Goal: Task Accomplishment & Management: Manage account settings

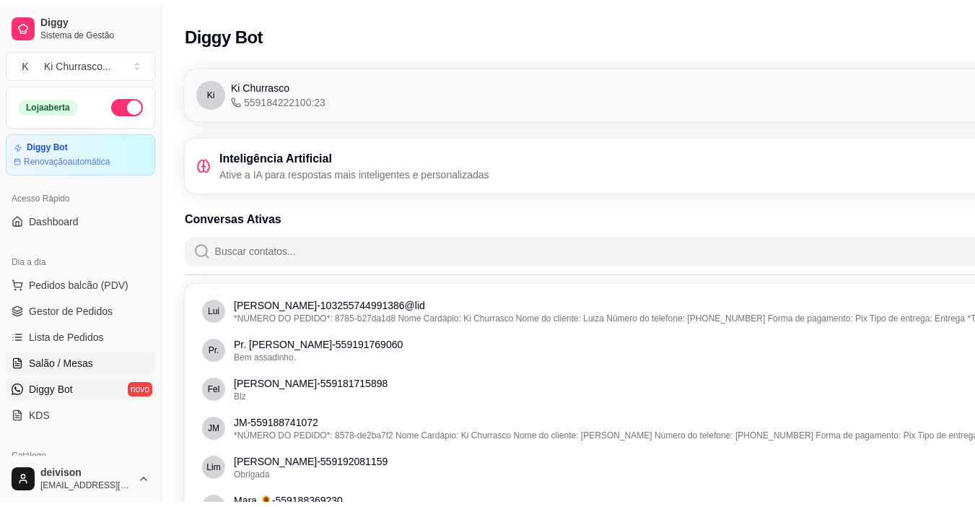
scroll to position [99, 0]
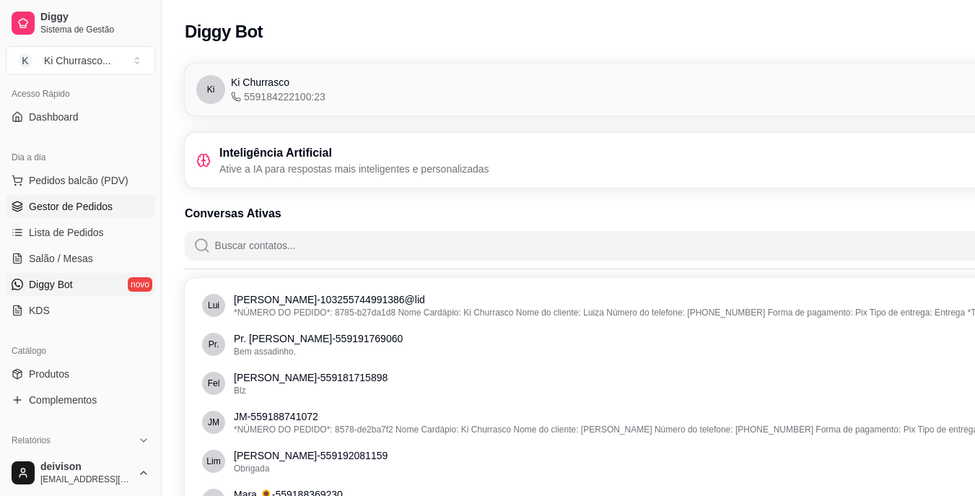
click at [84, 206] on span "Gestor de Pedidos" at bounding box center [71, 206] width 84 height 14
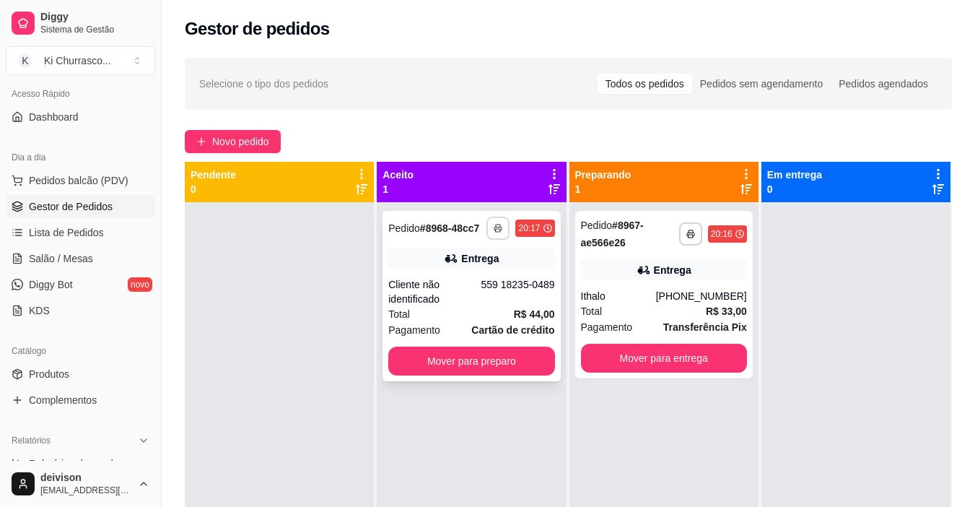
click at [494, 230] on icon "button" at bounding box center [498, 228] width 9 height 9
click at [468, 278] on button "IMPRESSORA" at bounding box center [455, 278] width 105 height 23
click at [462, 355] on button "Mover para preparo" at bounding box center [471, 361] width 166 height 29
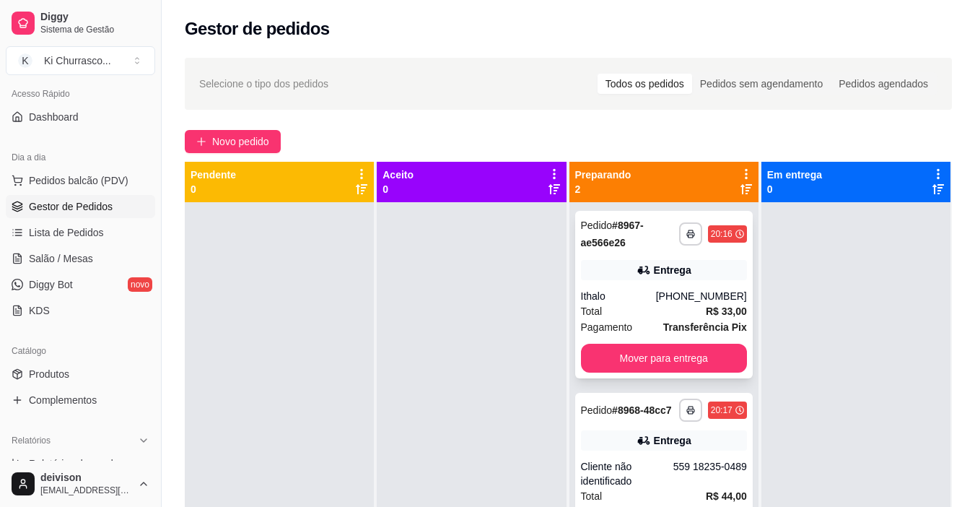
scroll to position [40, 0]
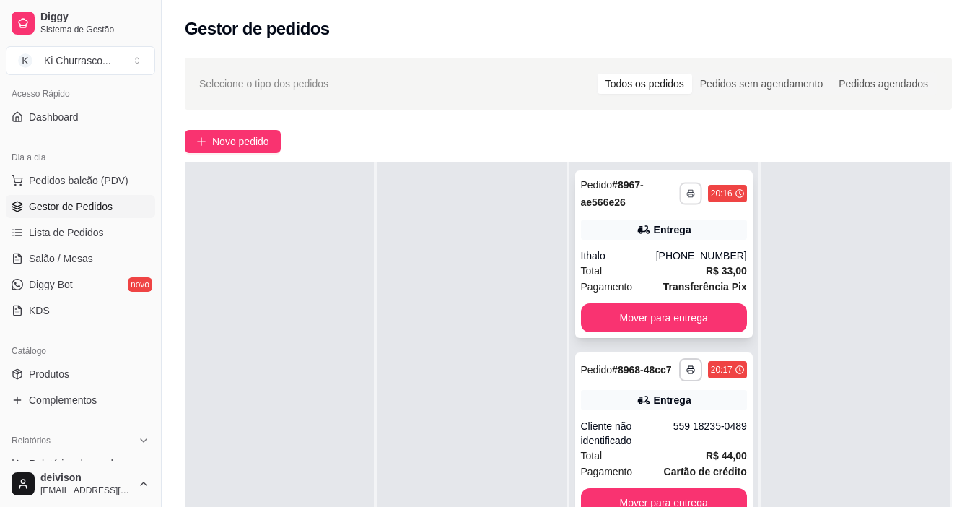
click at [687, 194] on icon "button" at bounding box center [690, 194] width 7 height 3
click at [646, 236] on button "IMPRESSORA" at bounding box center [645, 244] width 105 height 23
click at [687, 371] on icon "button" at bounding box center [691, 369] width 9 height 9
click at [649, 411] on button "IMPRESSORA" at bounding box center [645, 420] width 105 height 23
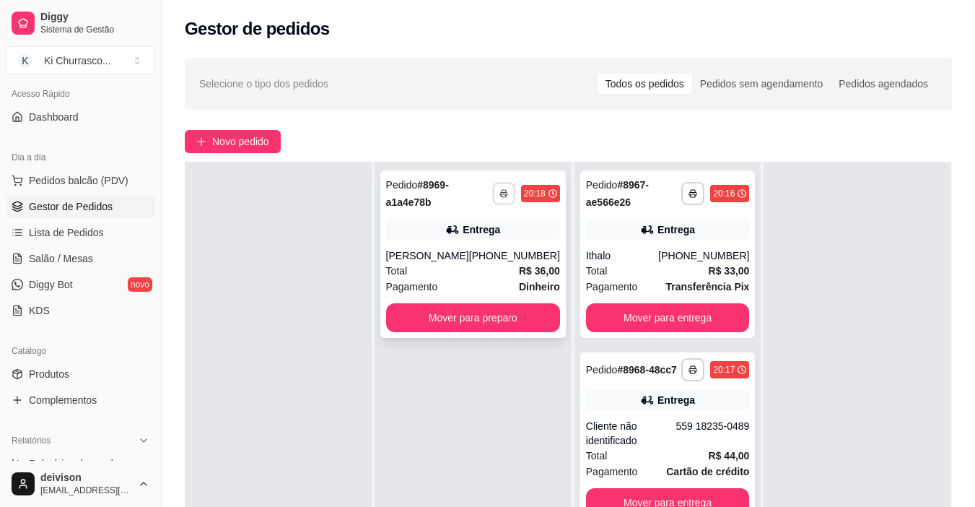
click at [500, 191] on icon "button" at bounding box center [504, 193] width 9 height 9
click at [448, 246] on button "IMPRESSORA" at bounding box center [455, 244] width 105 height 23
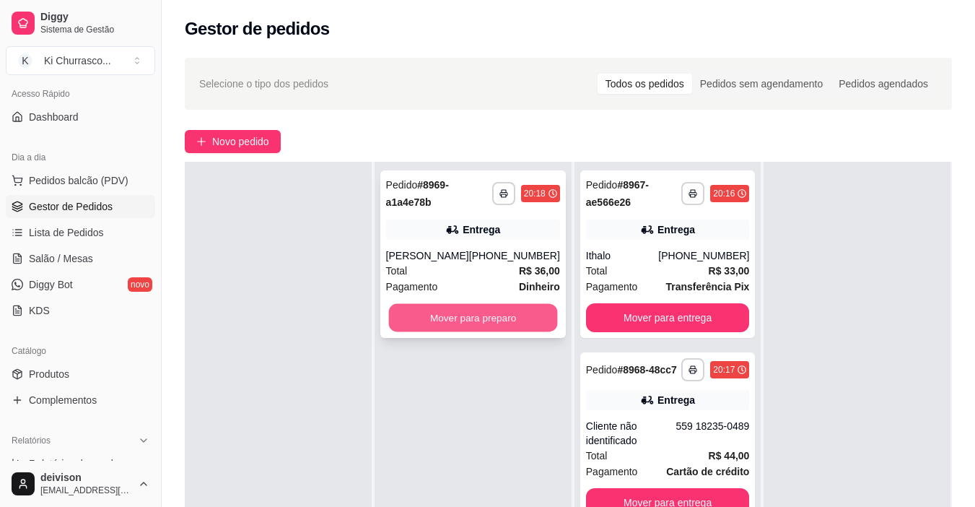
click at [461, 318] on button "Mover para preparo" at bounding box center [472, 318] width 169 height 28
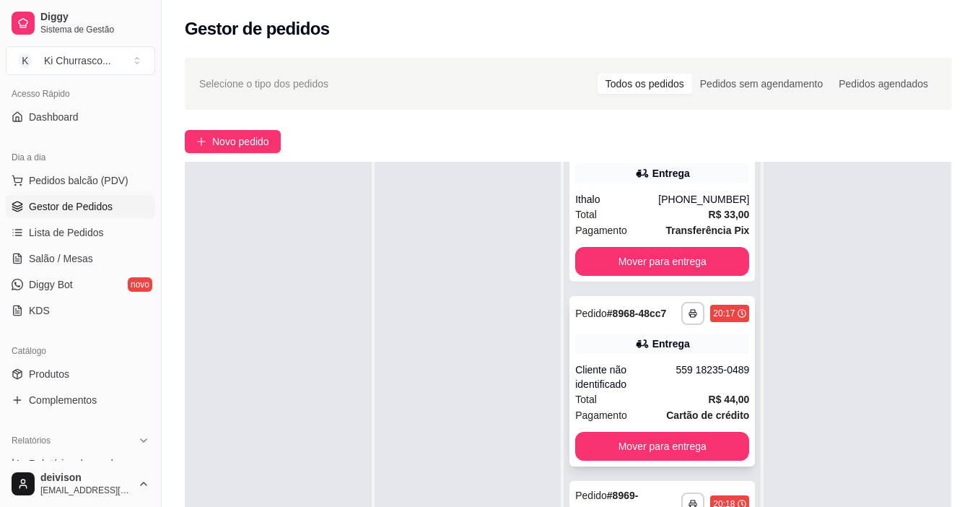
scroll to position [144, 0]
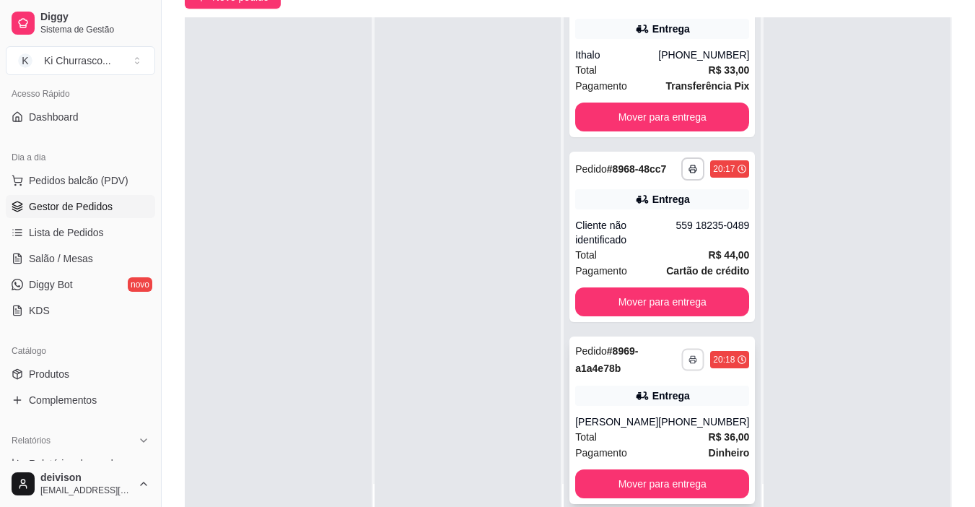
click at [690, 356] on icon "button" at bounding box center [694, 359] width 9 height 9
click at [637, 409] on button "IMPRESSORA" at bounding box center [634, 410] width 105 height 23
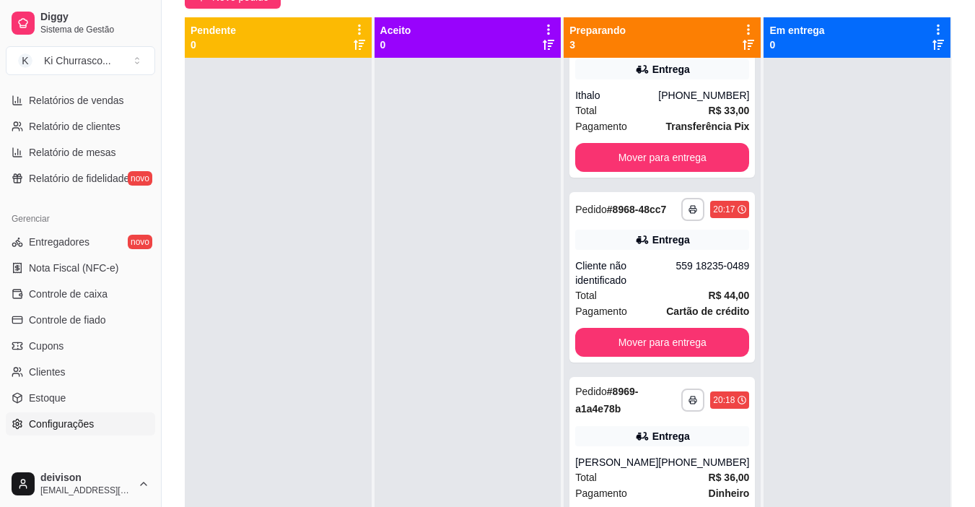
scroll to position [532, 0]
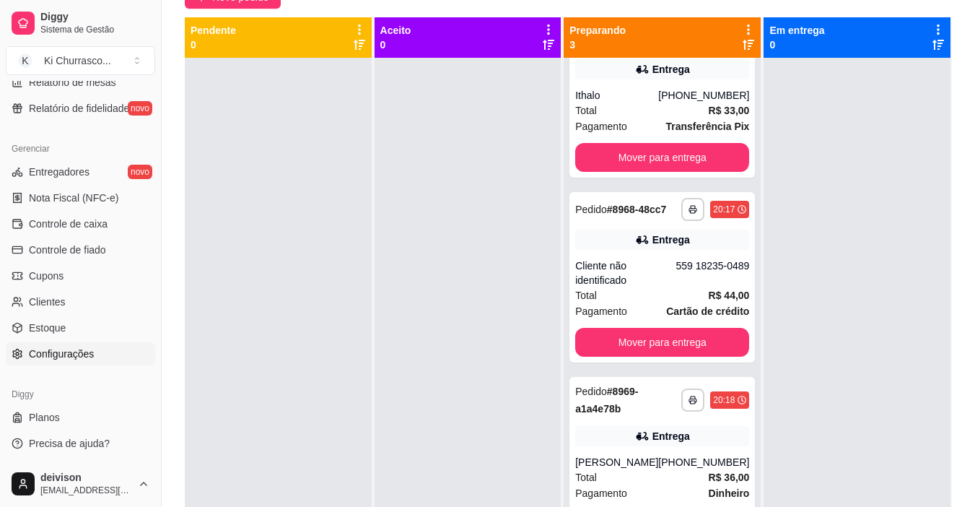
click at [49, 355] on span "Configurações" at bounding box center [61, 354] width 65 height 14
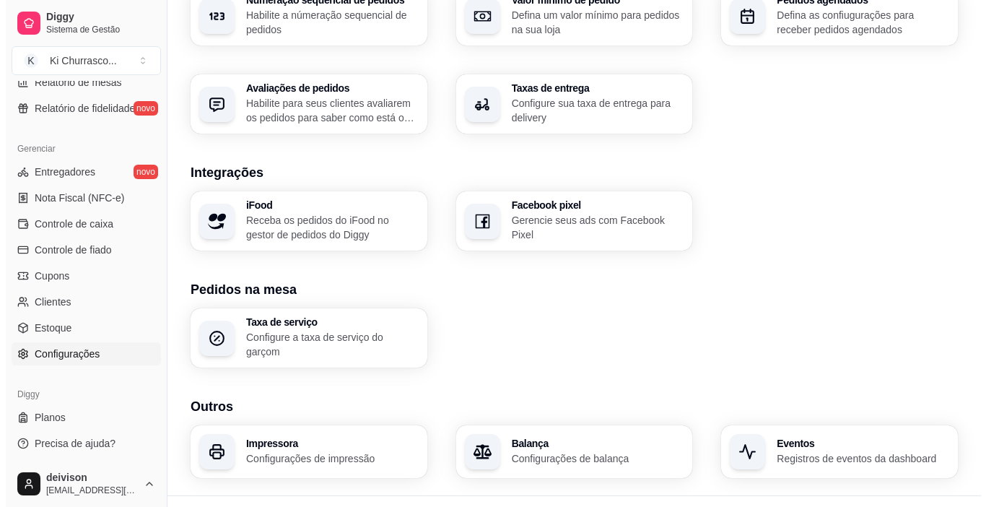
scroll to position [505, 0]
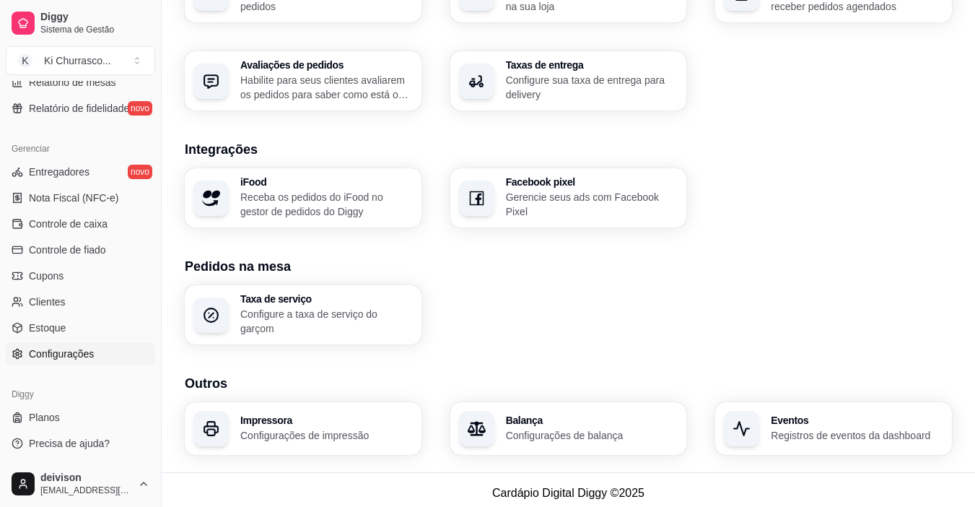
click at [282, 417] on h3 "Impressora" at bounding box center [326, 420] width 173 height 10
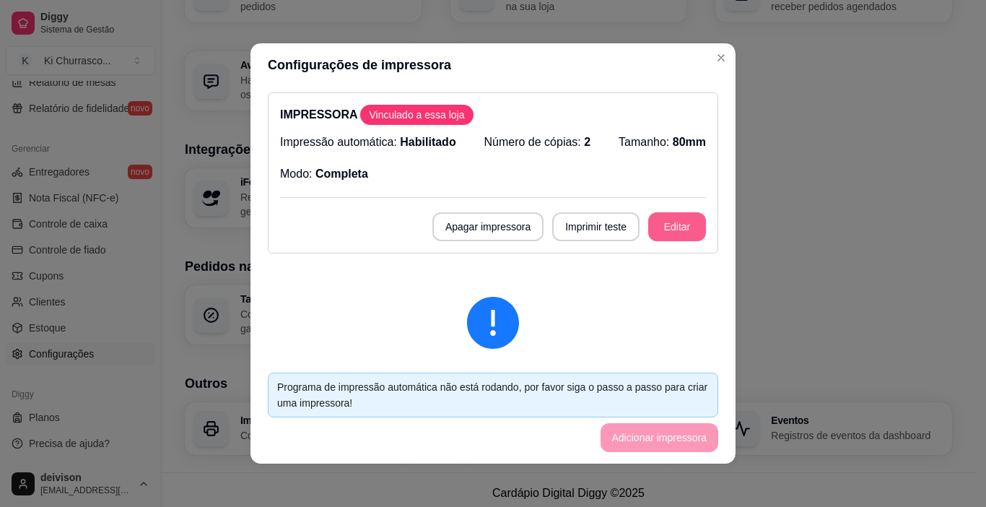
click at [654, 220] on button "Editar" at bounding box center [677, 226] width 58 height 29
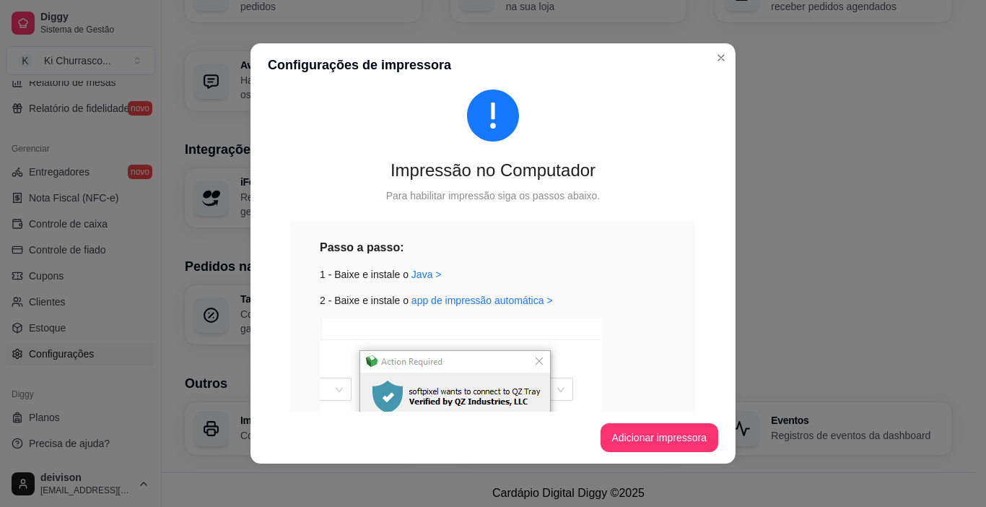
scroll to position [0, 0]
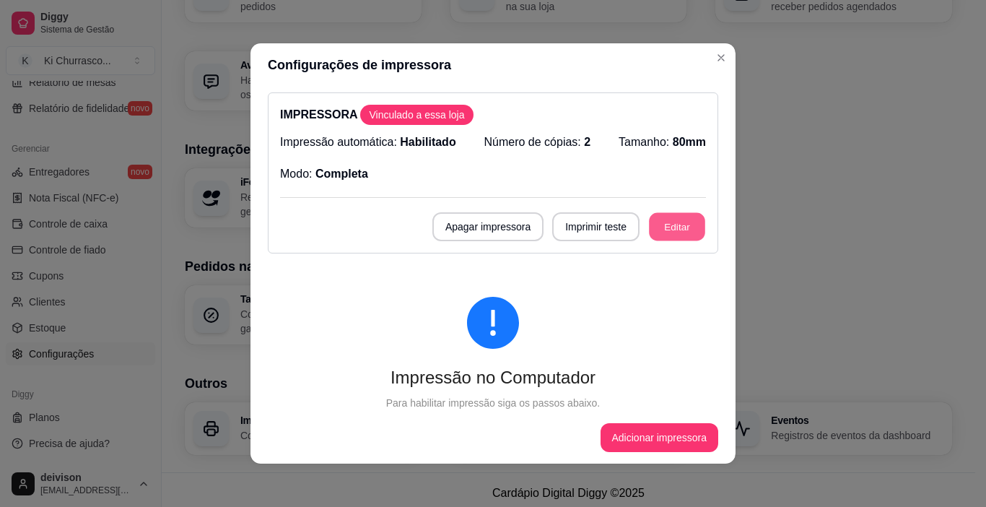
click at [672, 228] on button "Editar" at bounding box center [677, 227] width 56 height 28
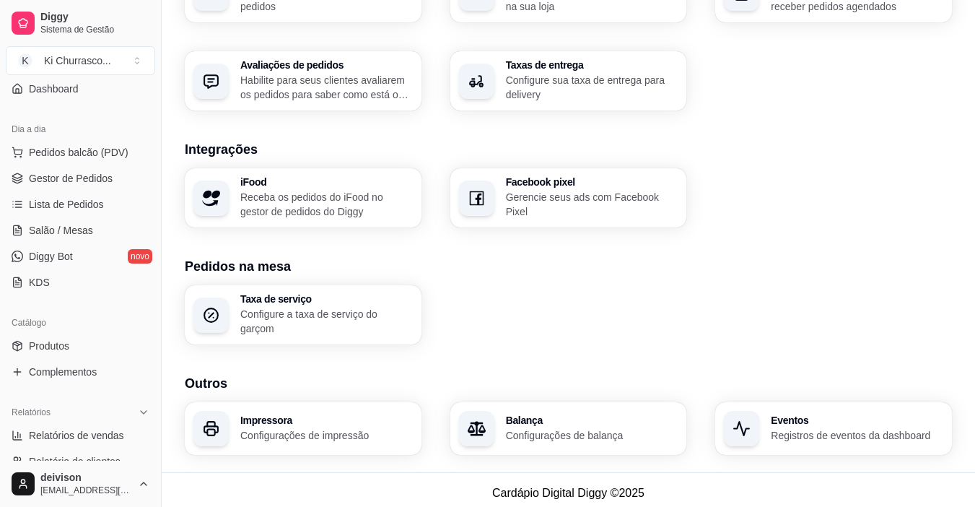
scroll to position [99, 0]
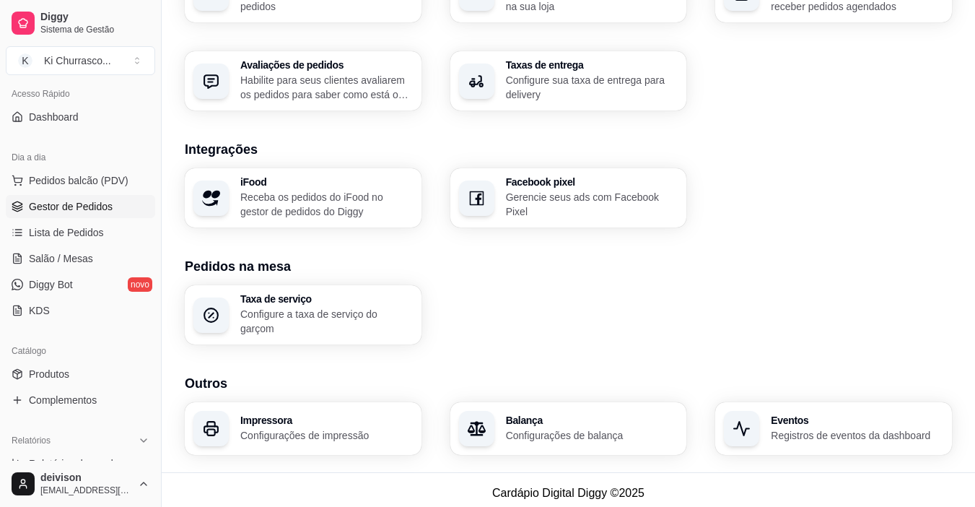
click at [65, 204] on span "Gestor de Pedidos" at bounding box center [71, 206] width 84 height 14
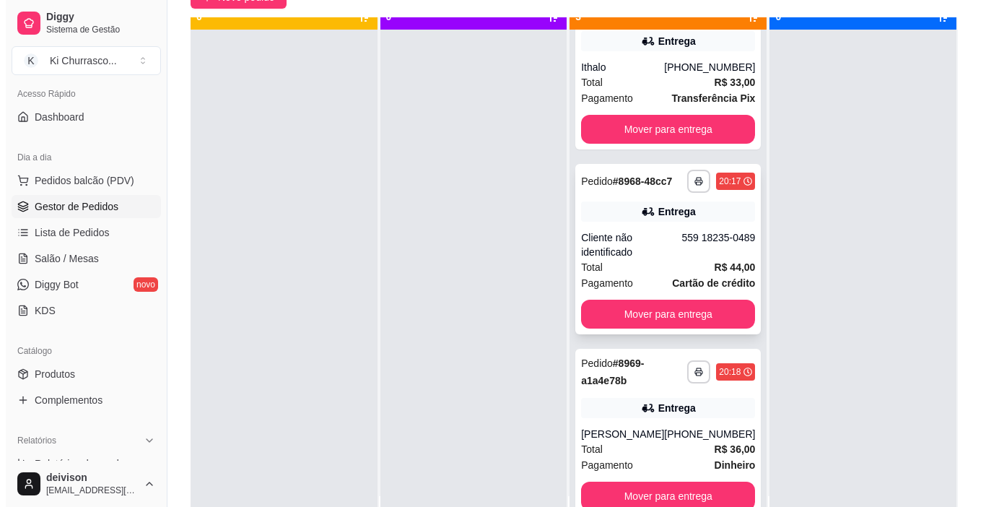
scroll to position [40, 0]
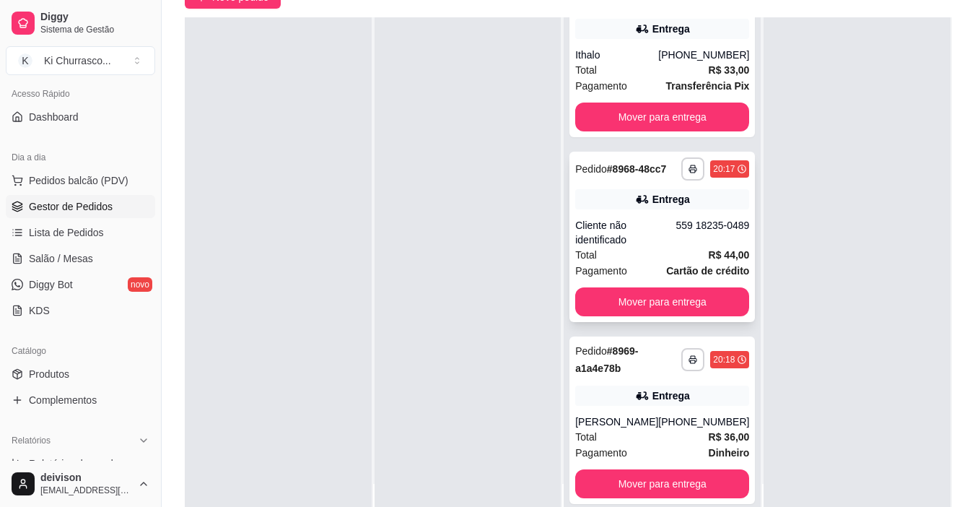
click at [676, 228] on div "559 18235-0489" at bounding box center [713, 232] width 74 height 29
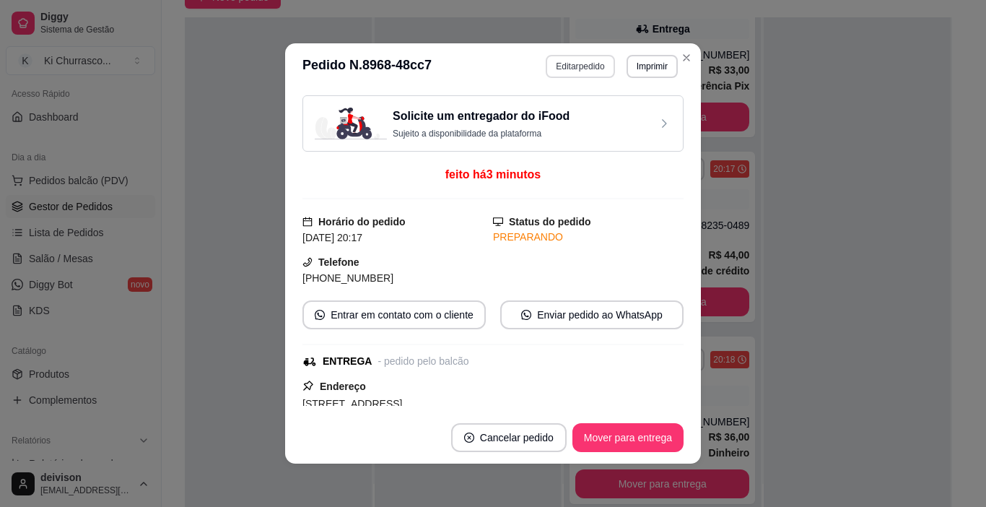
click at [583, 61] on button "Editar pedido" at bounding box center [580, 66] width 69 height 23
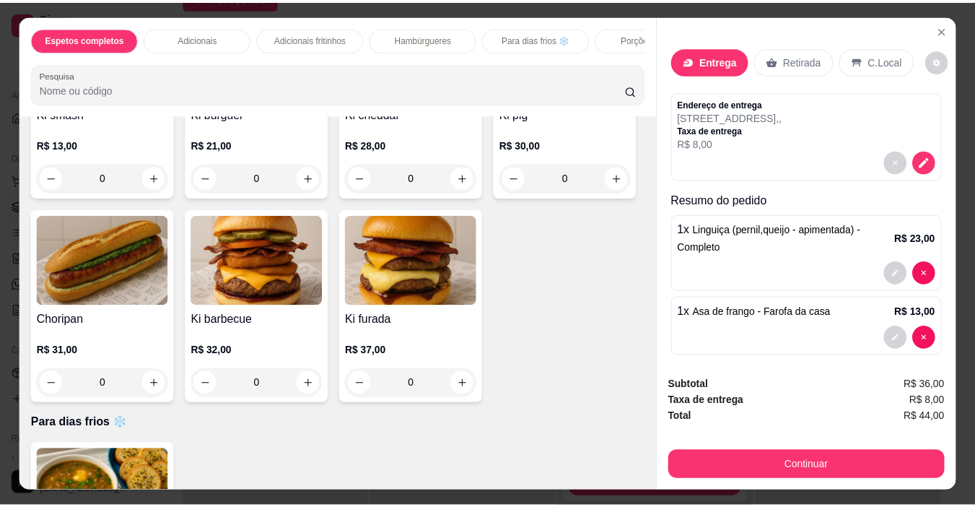
scroll to position [1300, 0]
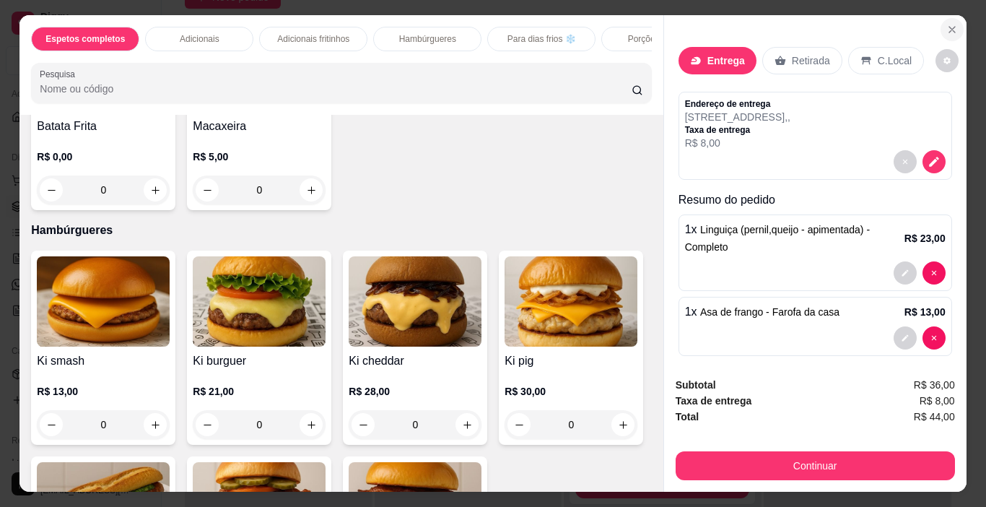
click at [947, 24] on icon "Close" at bounding box center [953, 30] width 12 height 12
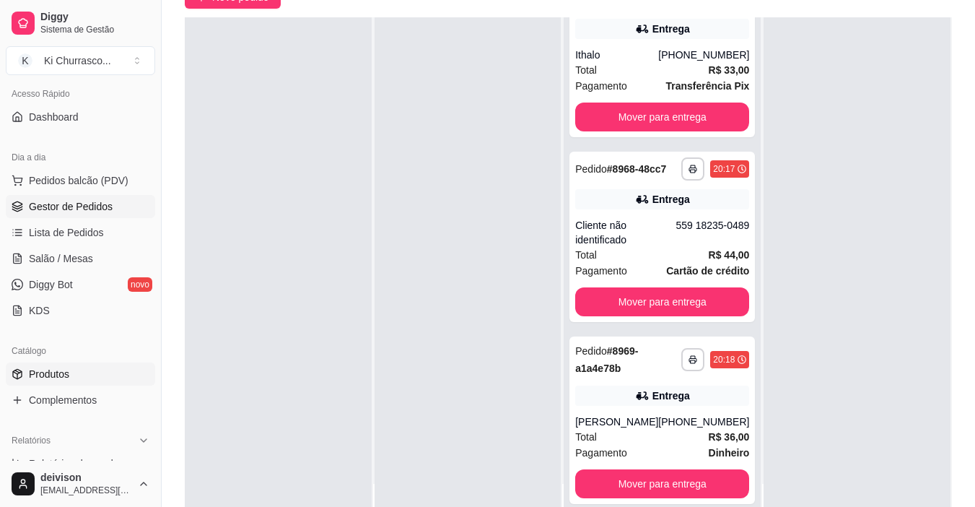
click at [56, 375] on span "Produtos" at bounding box center [49, 374] width 40 height 14
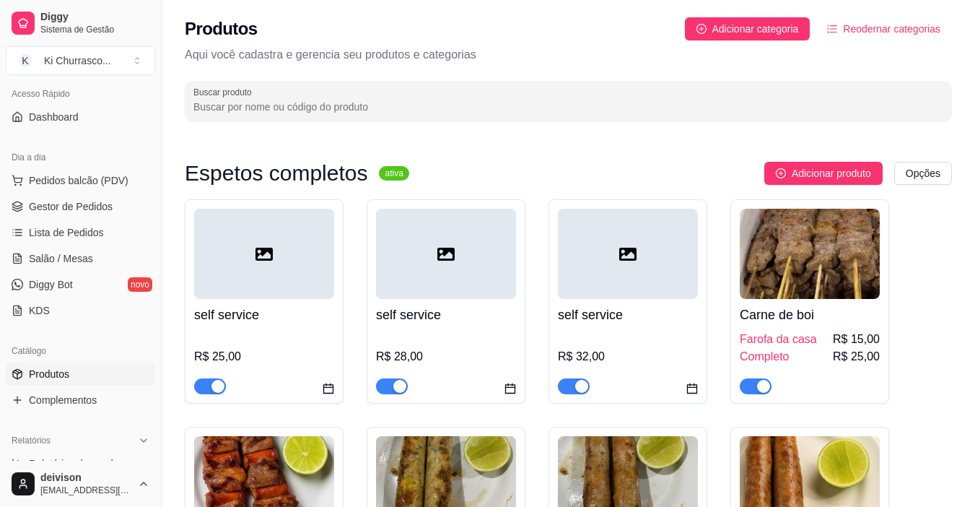
click at [360, 110] on input "Buscar produto" at bounding box center [569, 107] width 750 height 14
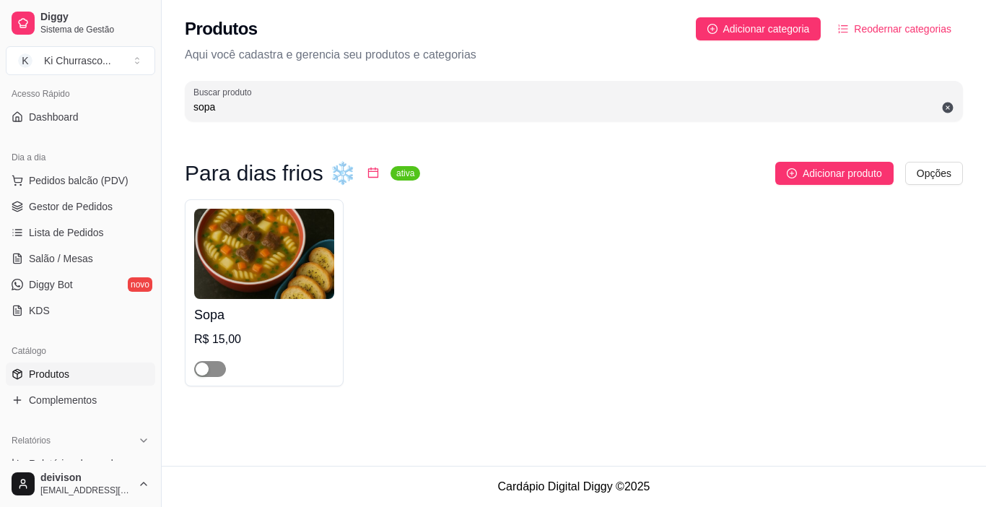
type input "sopa"
click at [208, 371] on div "button" at bounding box center [202, 368] width 13 height 13
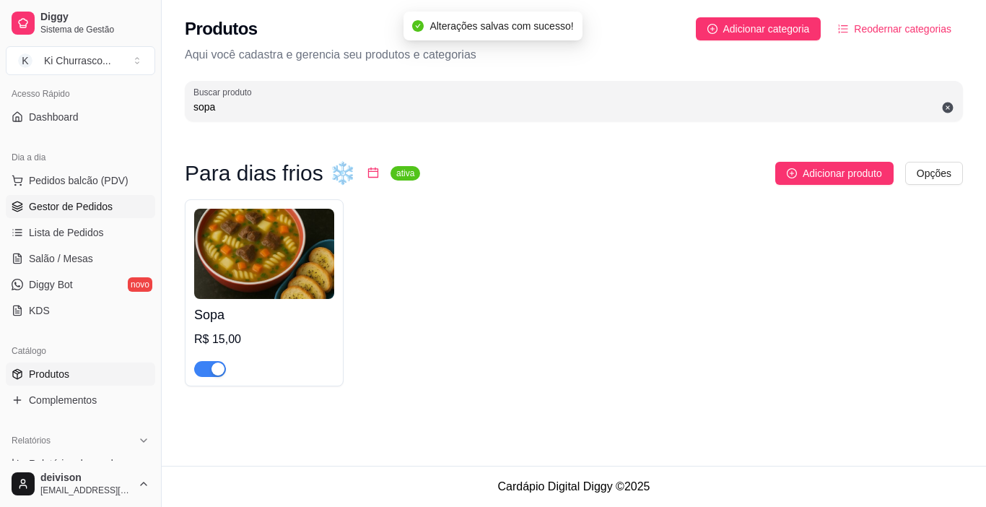
click at [69, 207] on span "Gestor de Pedidos" at bounding box center [71, 206] width 84 height 14
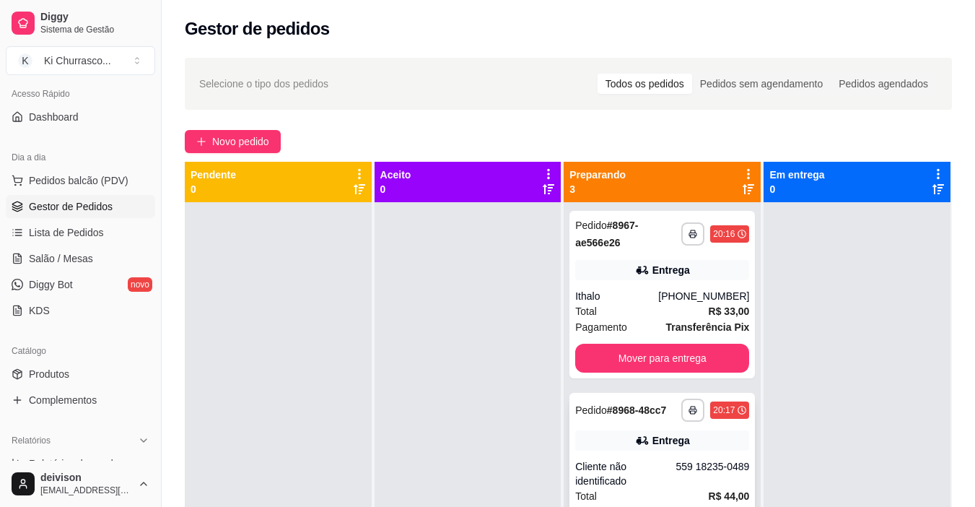
click at [613, 443] on div "Entrega" at bounding box center [662, 440] width 174 height 20
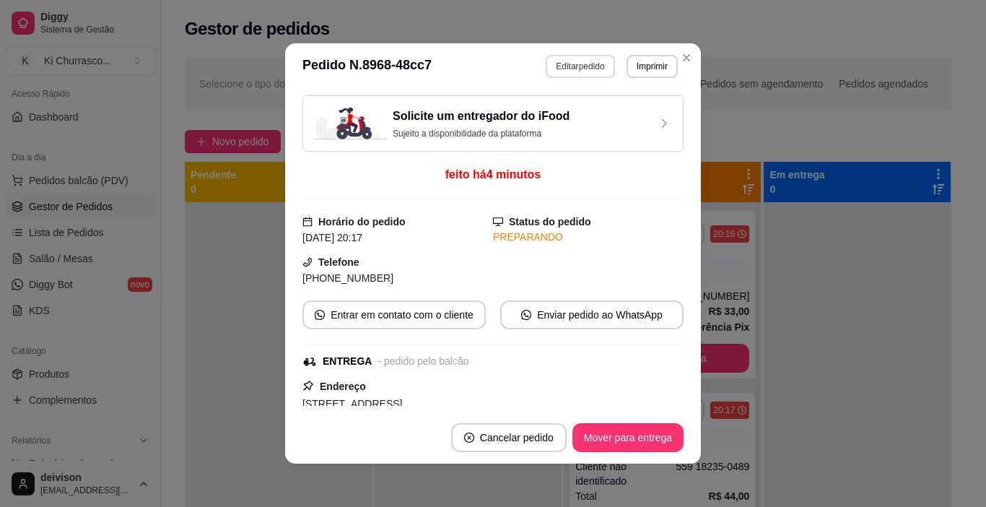
click at [568, 57] on button "Editar pedido" at bounding box center [580, 66] width 69 height 23
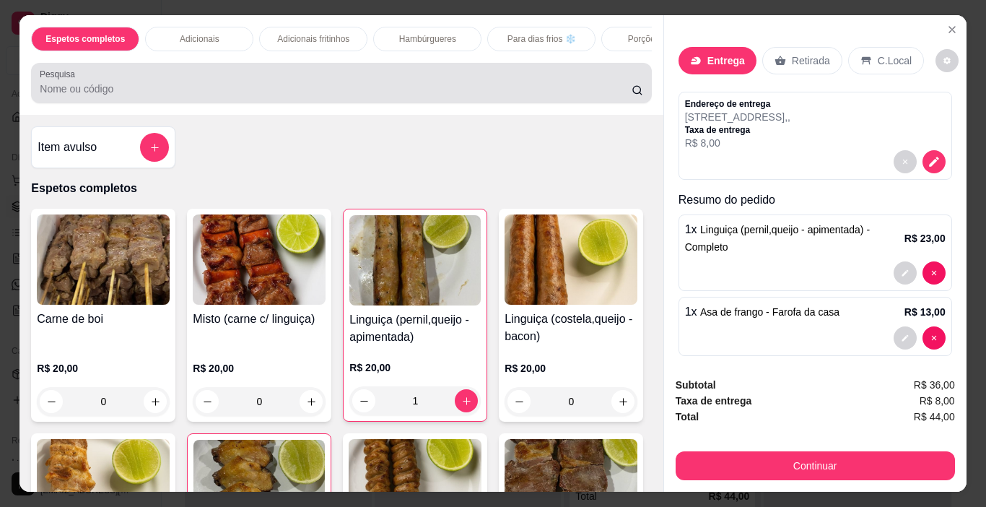
click at [483, 89] on input "Pesquisa" at bounding box center [336, 89] width 592 height 14
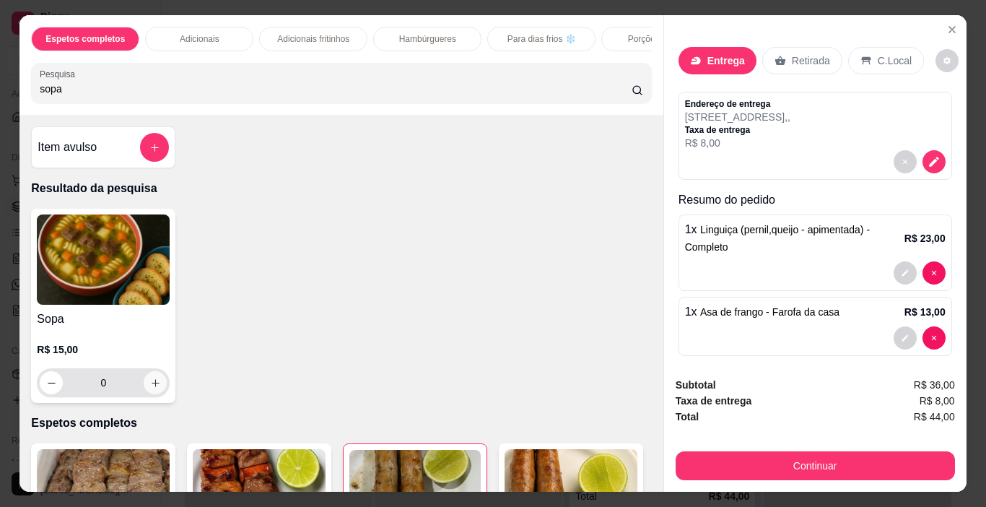
type input "sopa"
click at [150, 383] on icon "increase-product-quantity" at bounding box center [155, 383] width 11 height 11
type input "1"
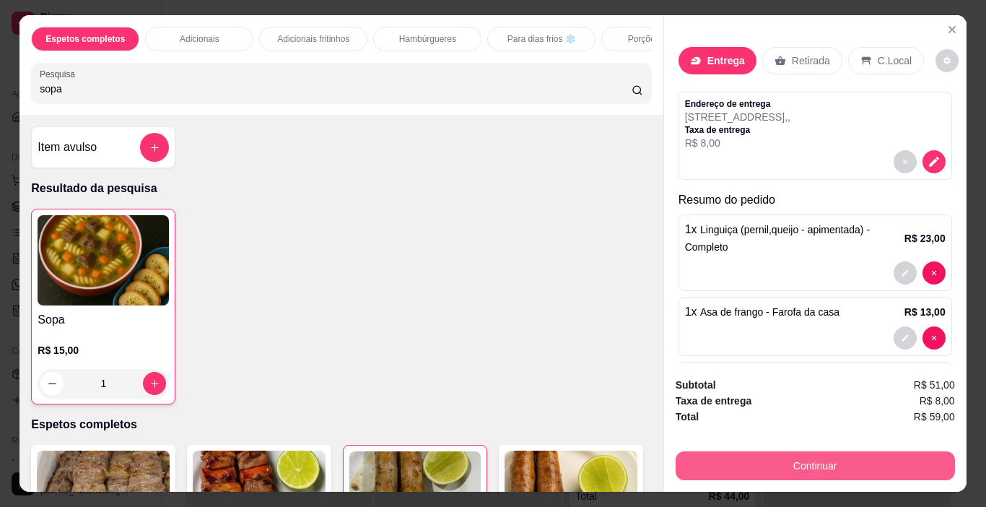
click at [773, 466] on button "Continuar" at bounding box center [815, 465] width 279 height 29
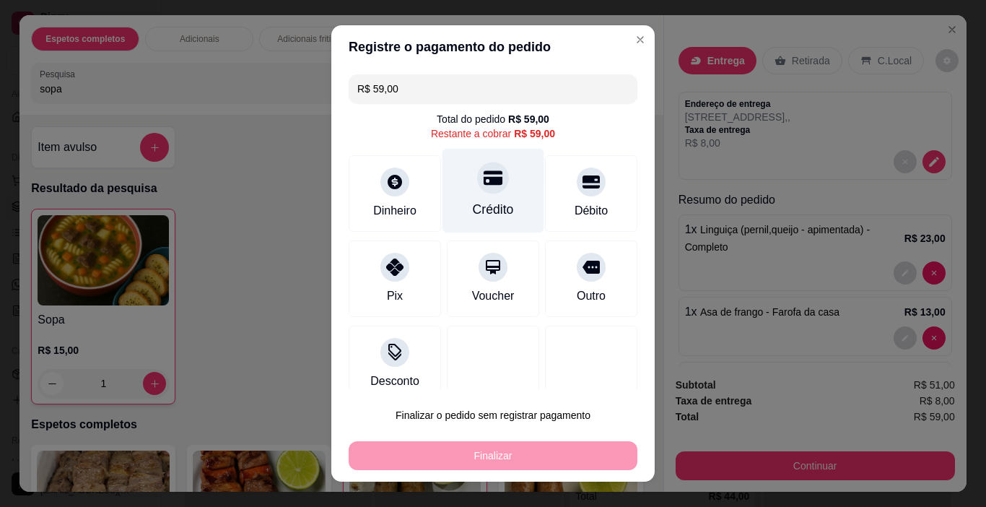
drag, startPoint x: 505, startPoint y: 182, endPoint x: 499, endPoint y: 192, distance: 12.0
click at [503, 183] on div "Crédito" at bounding box center [494, 191] width 102 height 84
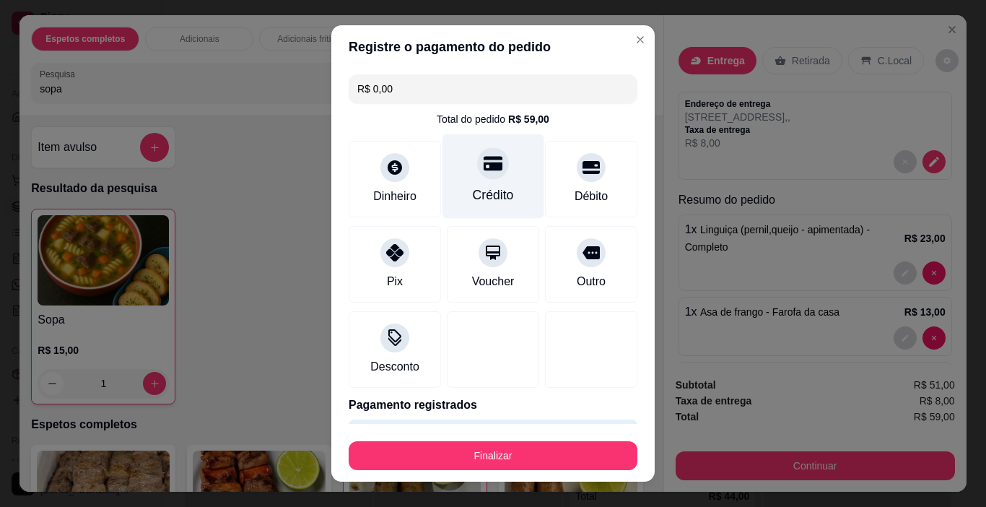
type input "R$ 0,00"
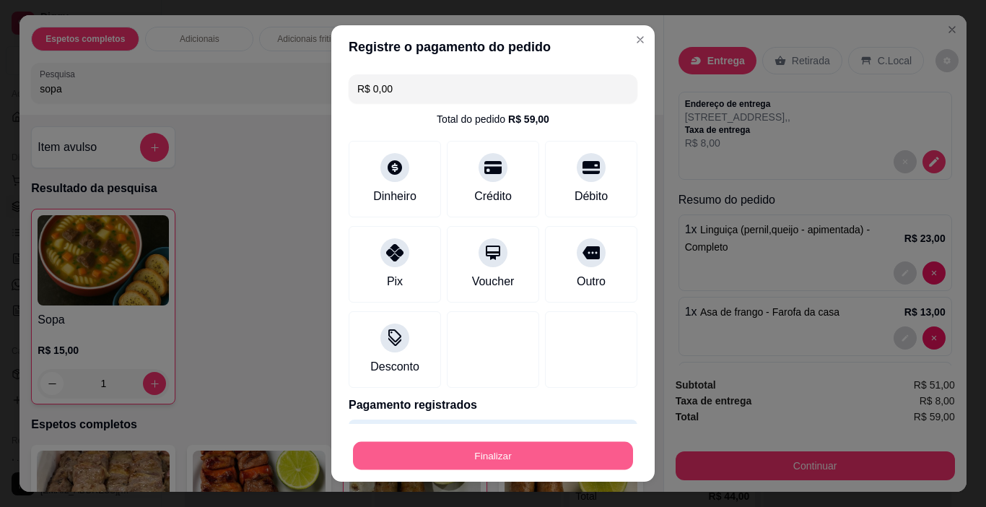
click at [487, 455] on button "Finalizar" at bounding box center [493, 456] width 280 height 28
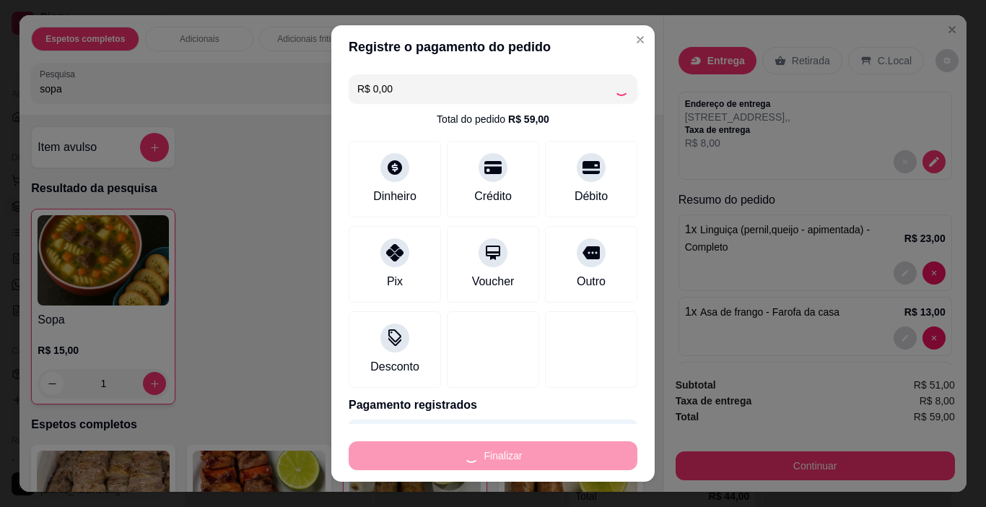
type input "0"
type input "-R$ 59,00"
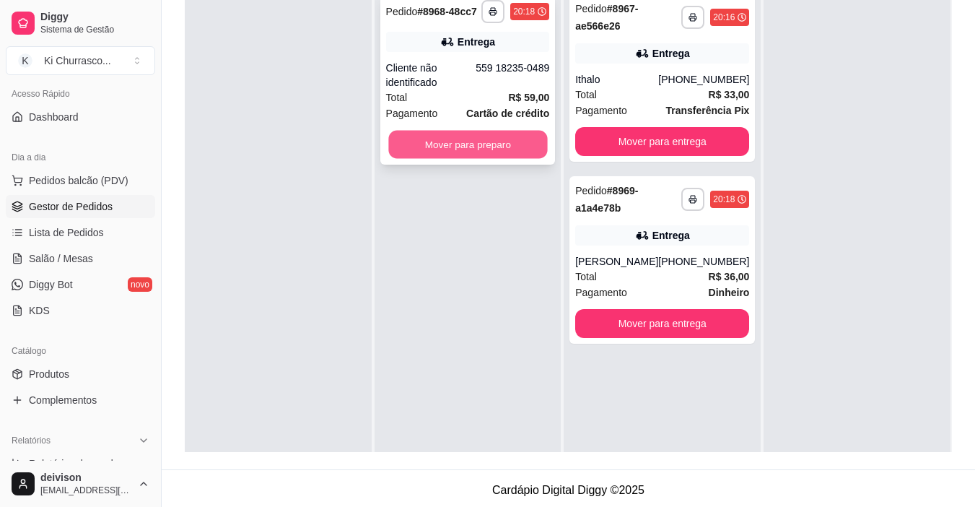
click at [480, 135] on button "Mover para preparo" at bounding box center [467, 145] width 159 height 28
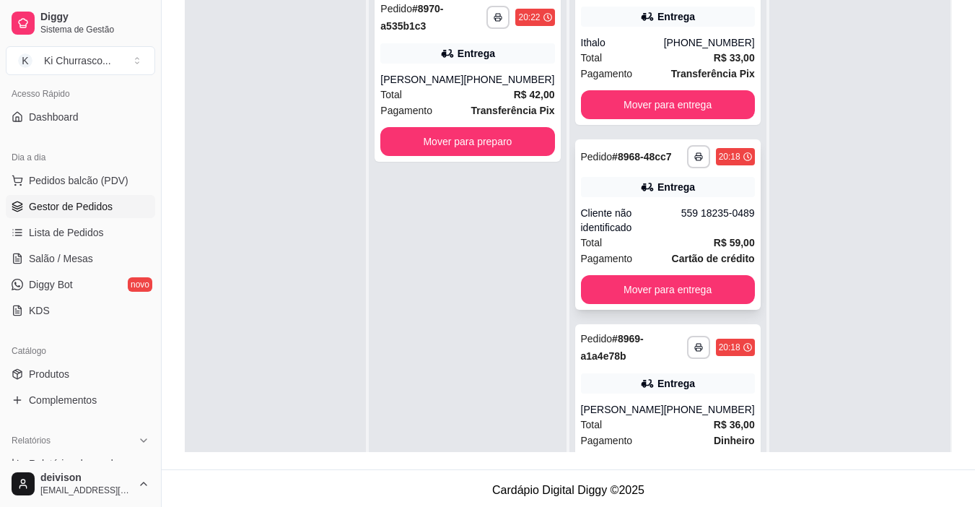
scroll to position [68, 0]
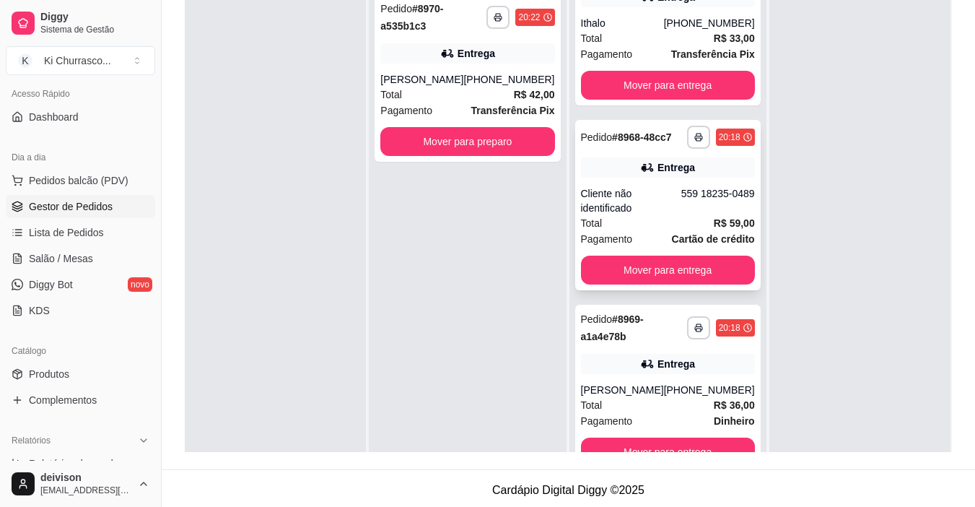
click at [667, 177] on div "Entrega" at bounding box center [668, 167] width 174 height 20
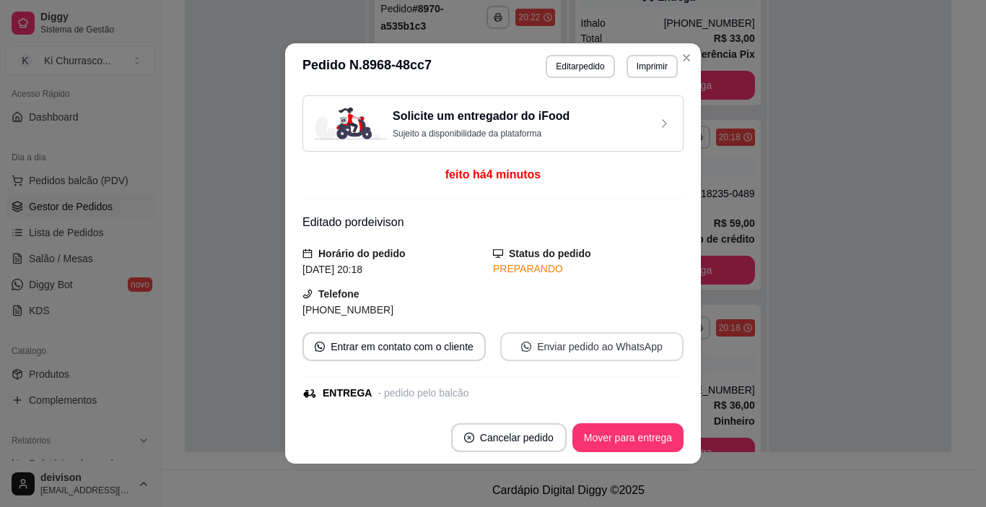
click at [547, 345] on button "Enviar pedido ao WhatsApp" at bounding box center [591, 346] width 183 height 29
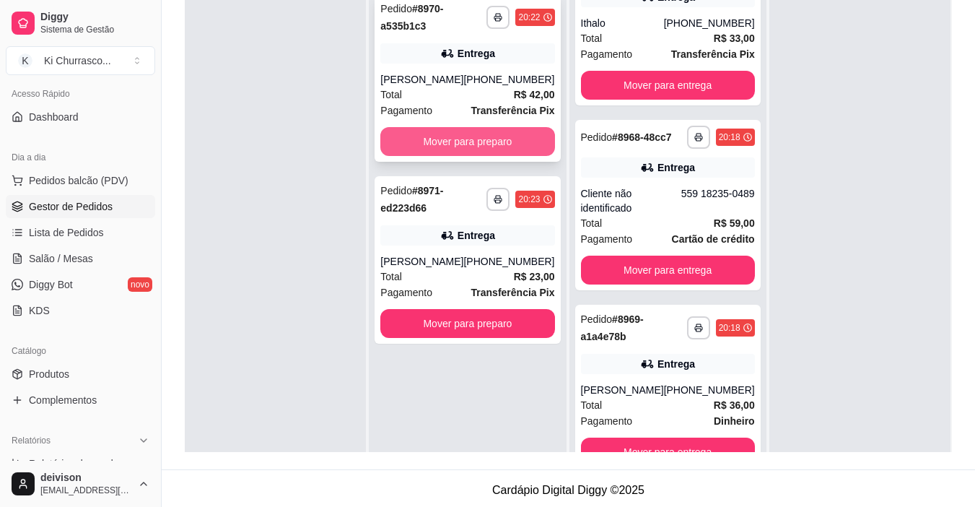
click at [499, 134] on button "Mover para preparo" at bounding box center [468, 141] width 174 height 29
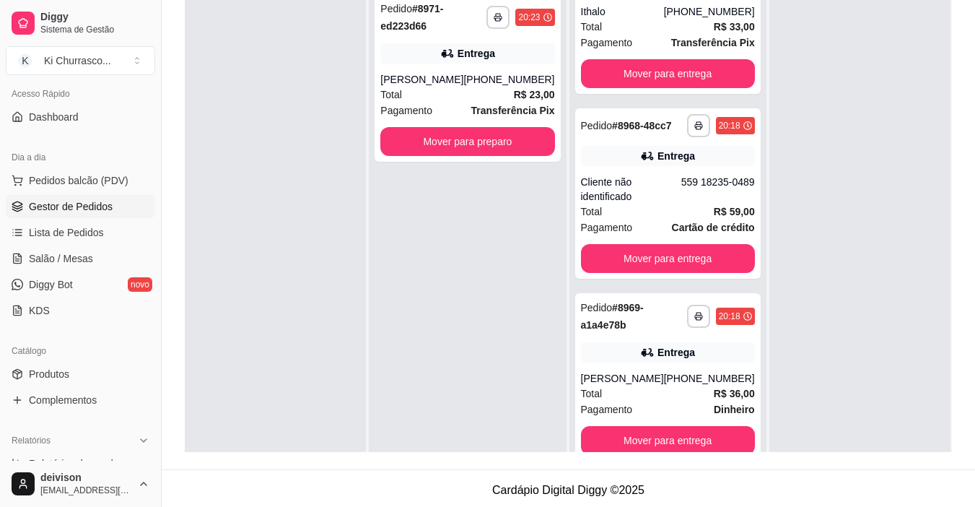
click at [497, 328] on div "**********" at bounding box center [467, 239] width 197 height 507
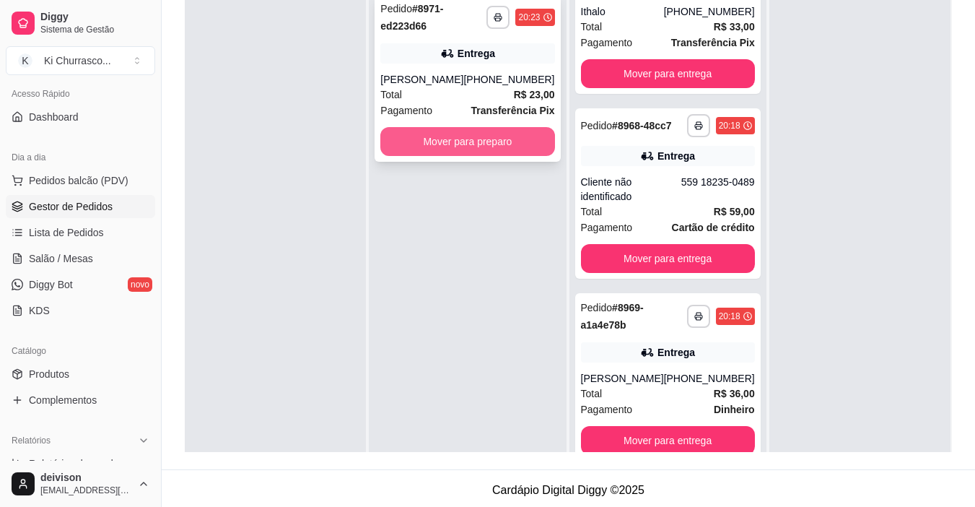
click at [482, 142] on button "Mover para preparo" at bounding box center [468, 141] width 174 height 29
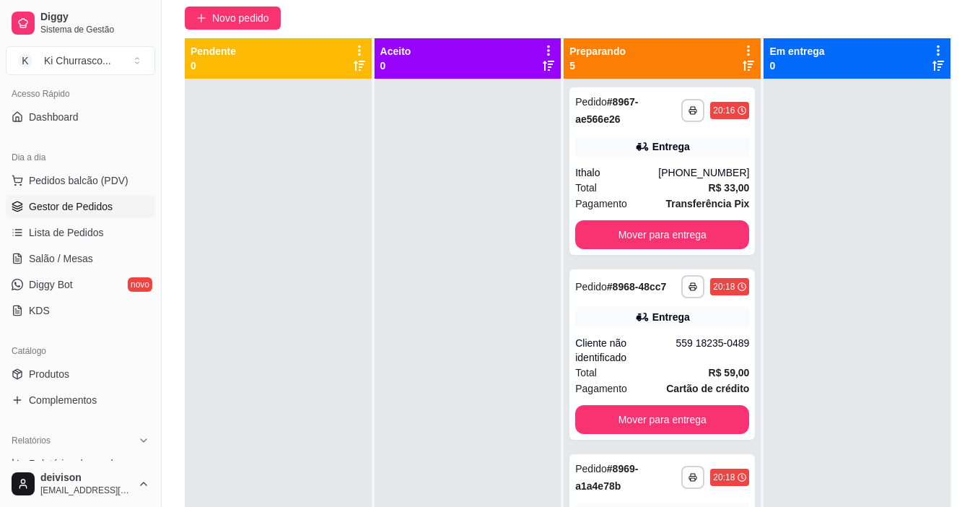
scroll to position [144, 0]
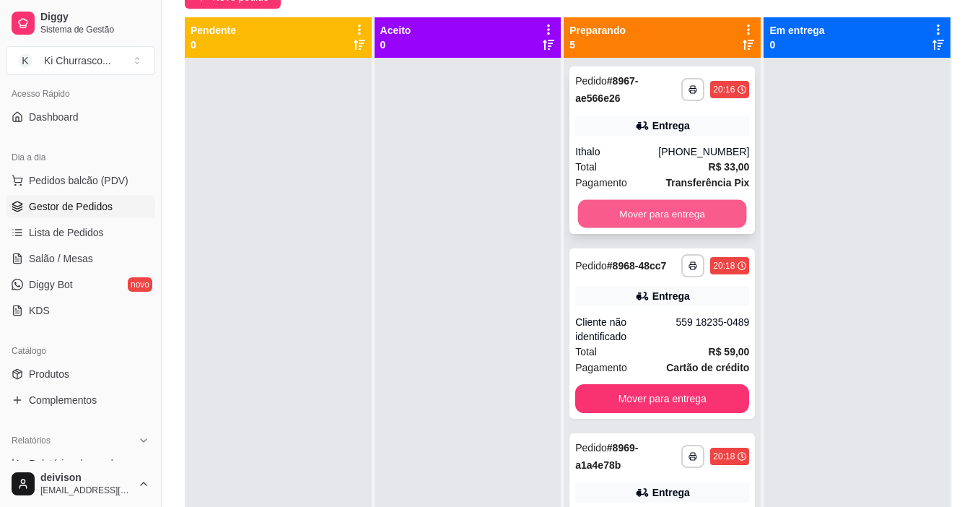
click at [677, 216] on button "Mover para entrega" at bounding box center [662, 214] width 169 height 28
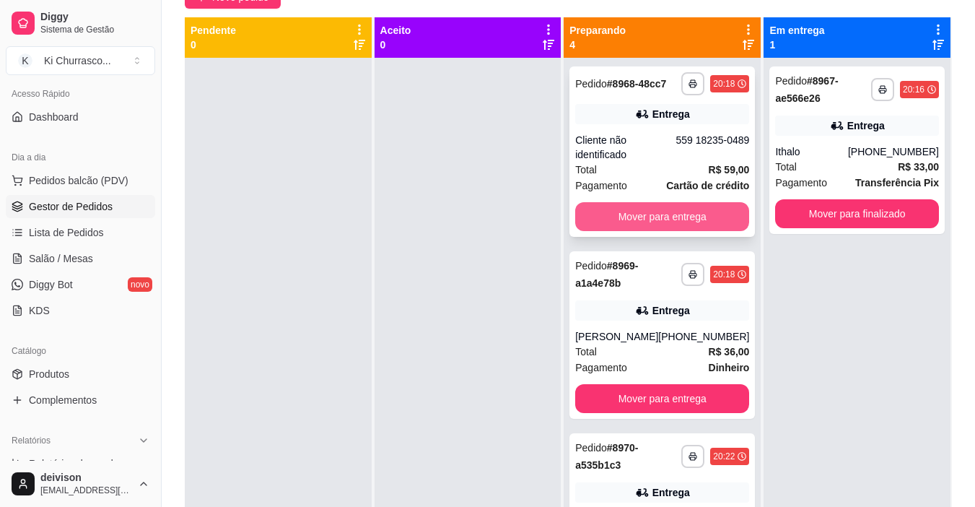
click at [661, 222] on button "Mover para entrega" at bounding box center [662, 216] width 174 height 29
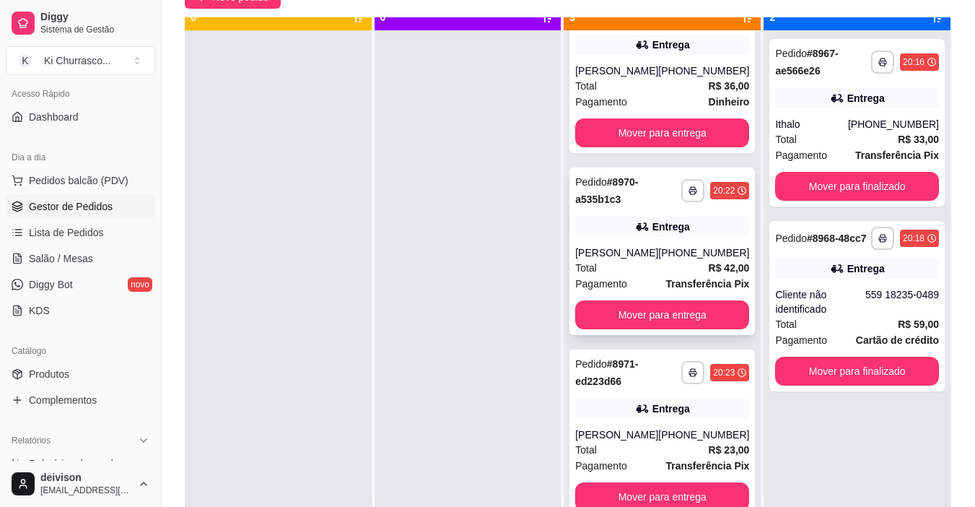
scroll to position [40, 0]
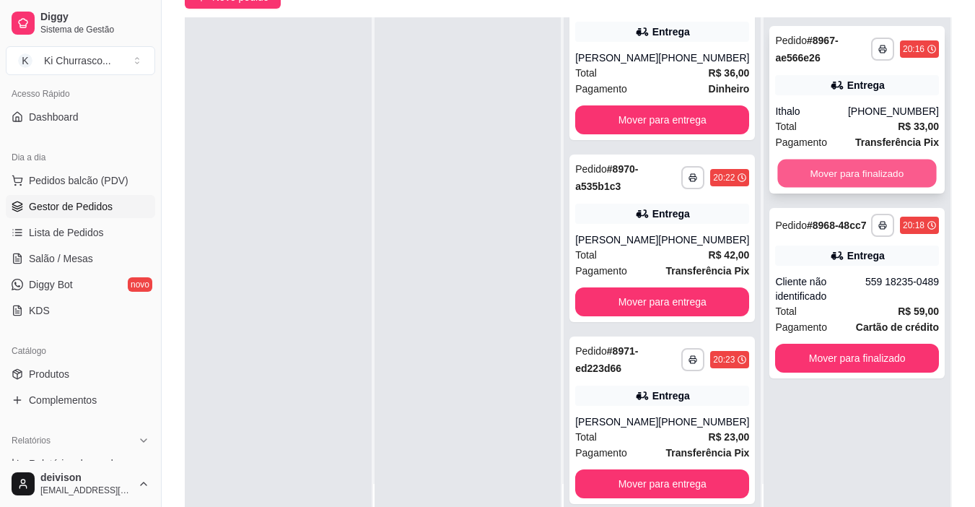
click at [856, 175] on button "Mover para finalizado" at bounding box center [857, 174] width 159 height 28
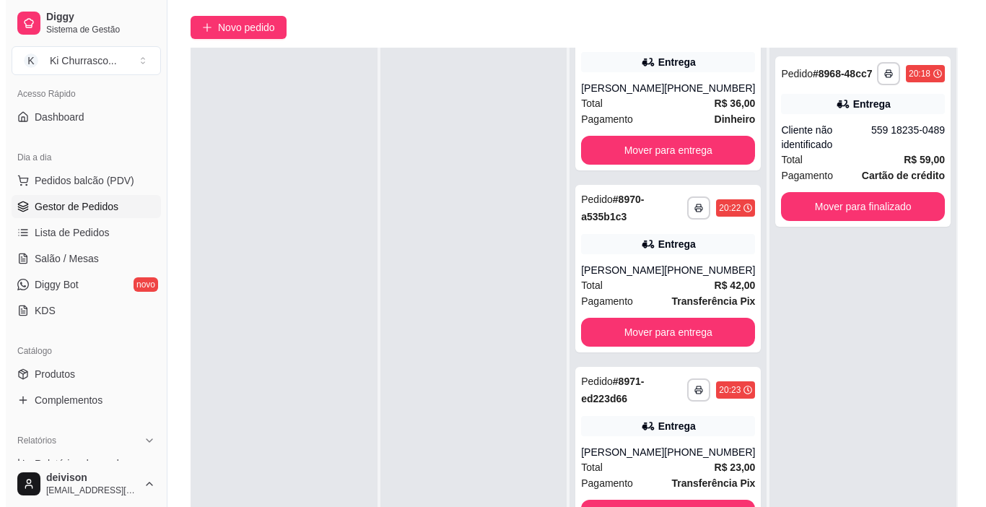
scroll to position [144, 0]
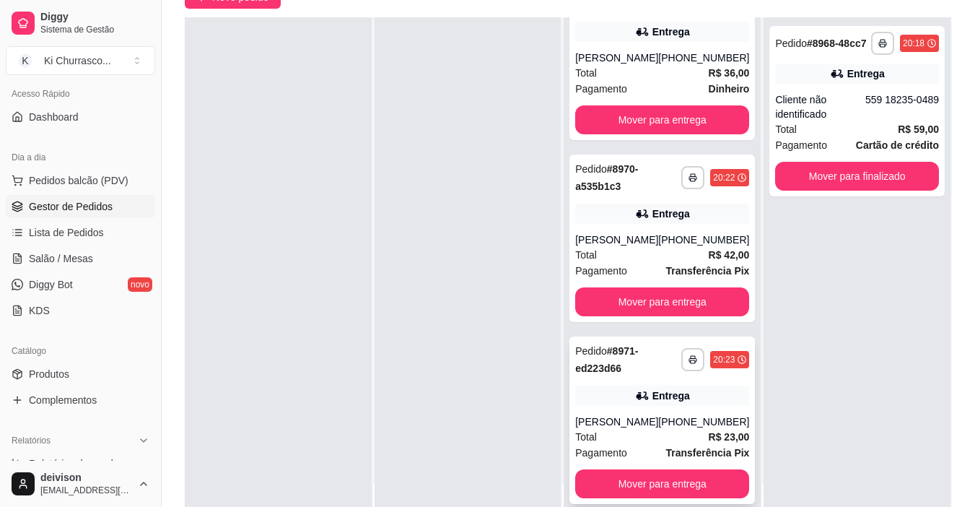
click at [633, 432] on div "Total R$ 23,00" at bounding box center [662, 437] width 174 height 16
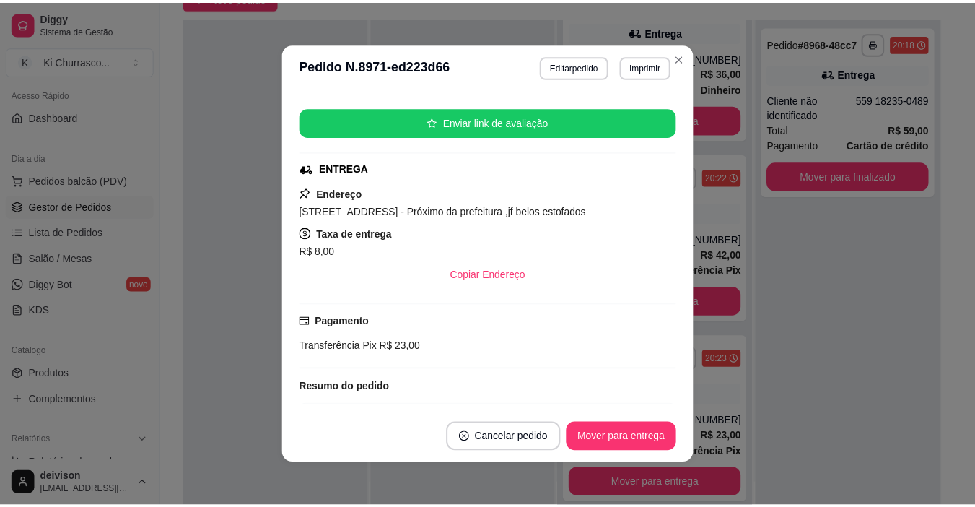
scroll to position [321, 0]
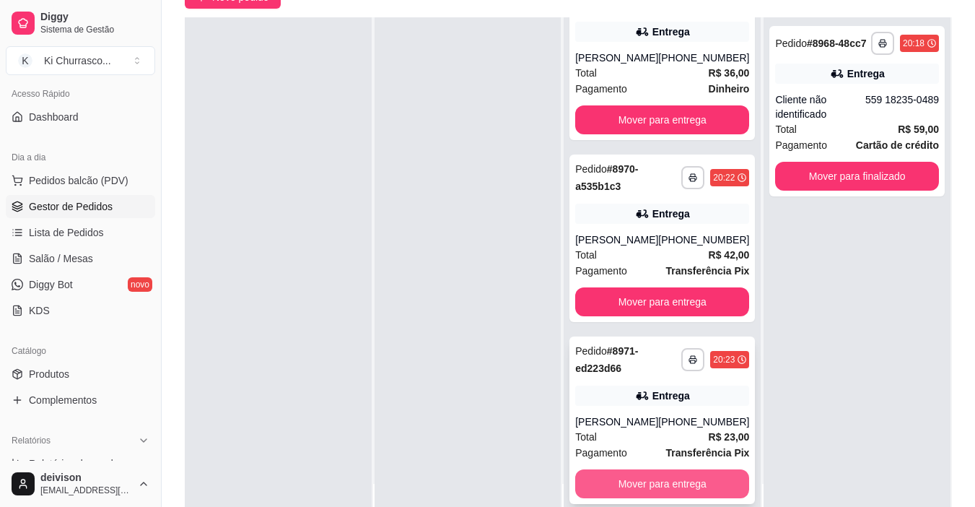
click at [627, 486] on button "Mover para entrega" at bounding box center [662, 483] width 174 height 29
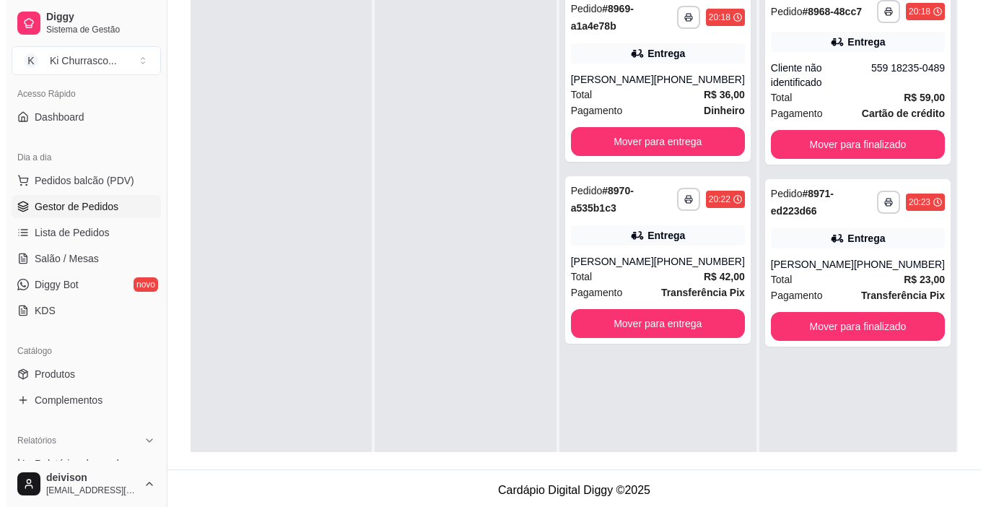
scroll to position [144, 0]
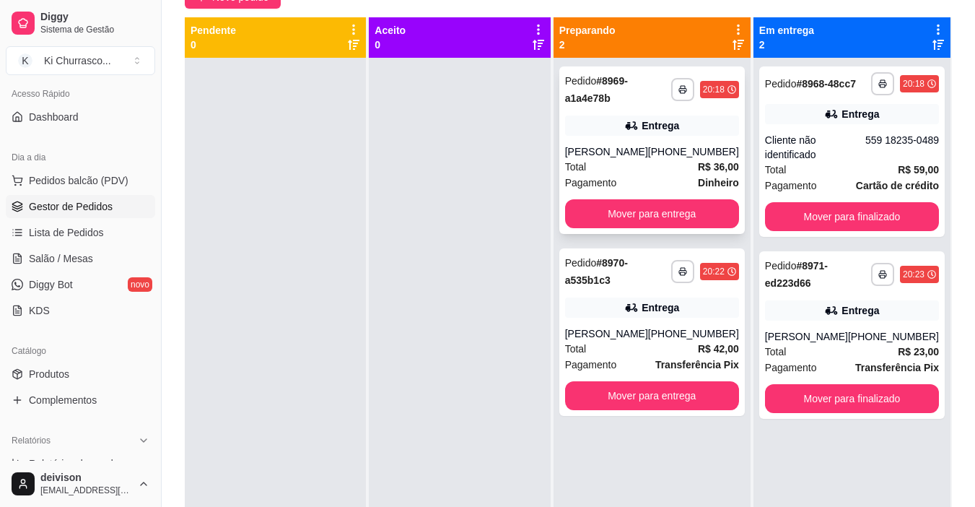
click at [625, 149] on div "[PERSON_NAME]" at bounding box center [606, 151] width 83 height 14
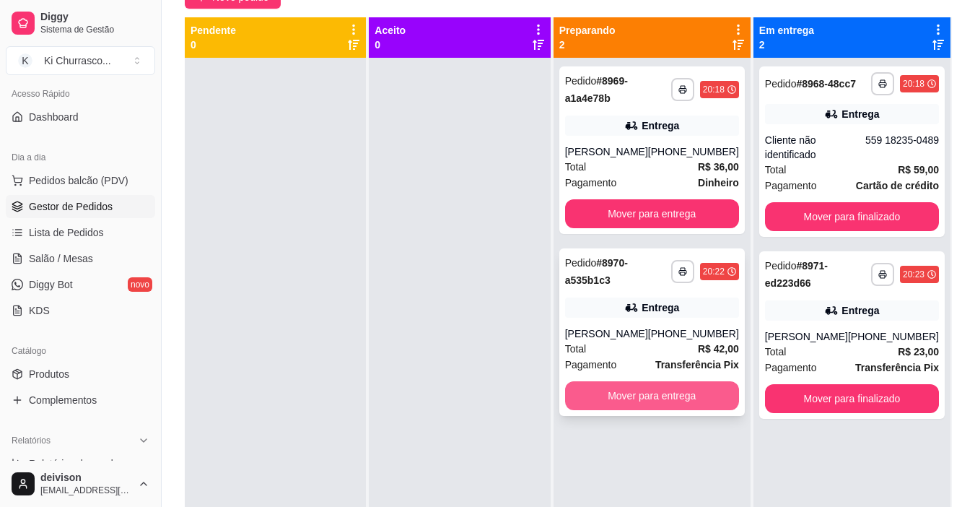
click at [665, 386] on button "Mover para entrega" at bounding box center [652, 395] width 174 height 29
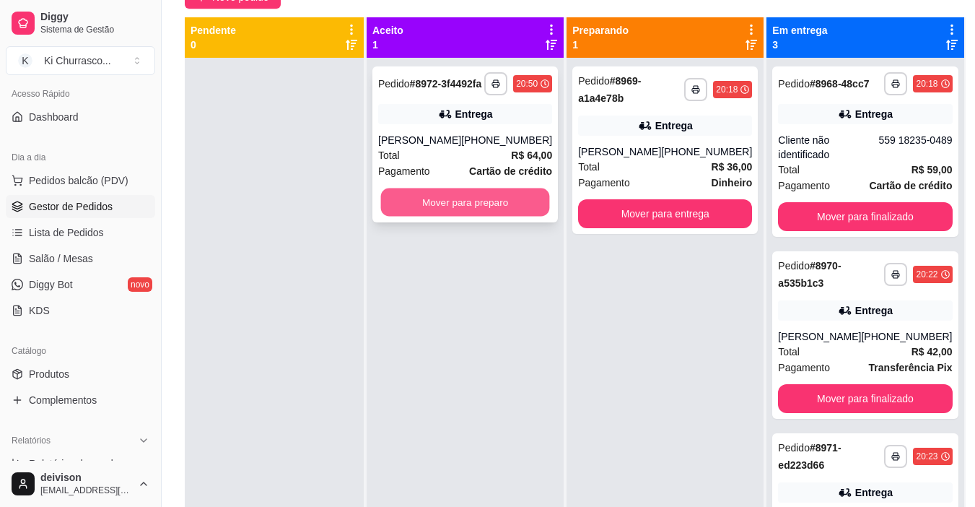
click at [492, 215] on button "Mover para preparo" at bounding box center [465, 202] width 169 height 28
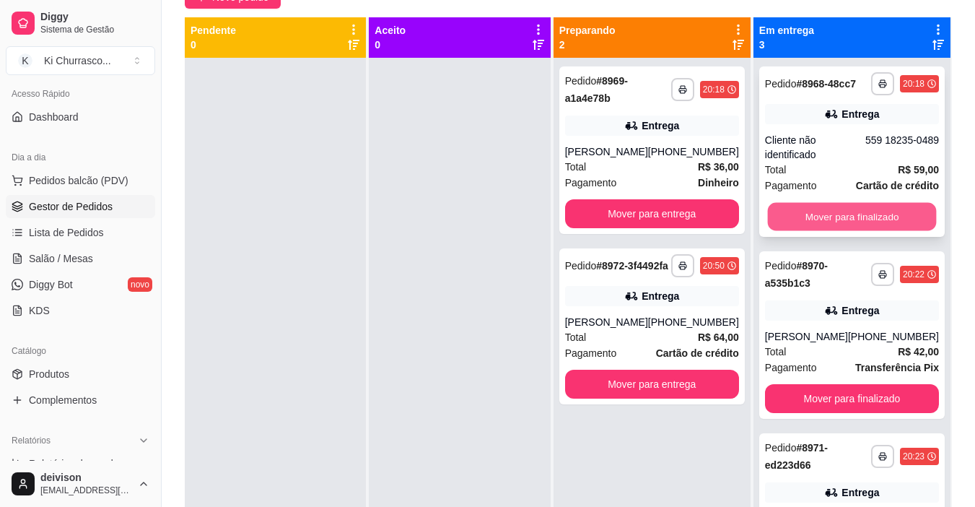
click at [820, 231] on button "Mover para finalizado" at bounding box center [852, 217] width 169 height 28
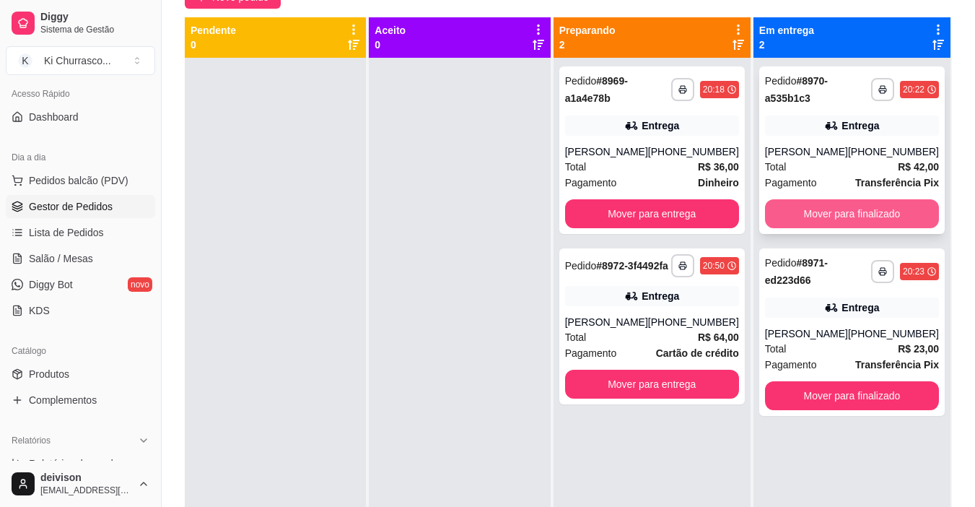
click at [860, 213] on button "Mover para finalizado" at bounding box center [852, 213] width 174 height 29
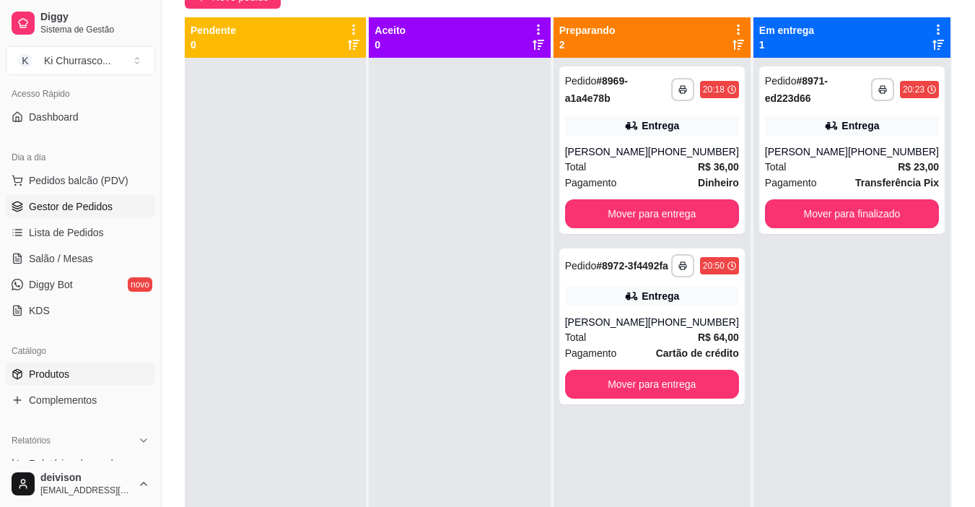
click at [39, 368] on span "Produtos" at bounding box center [49, 374] width 40 height 14
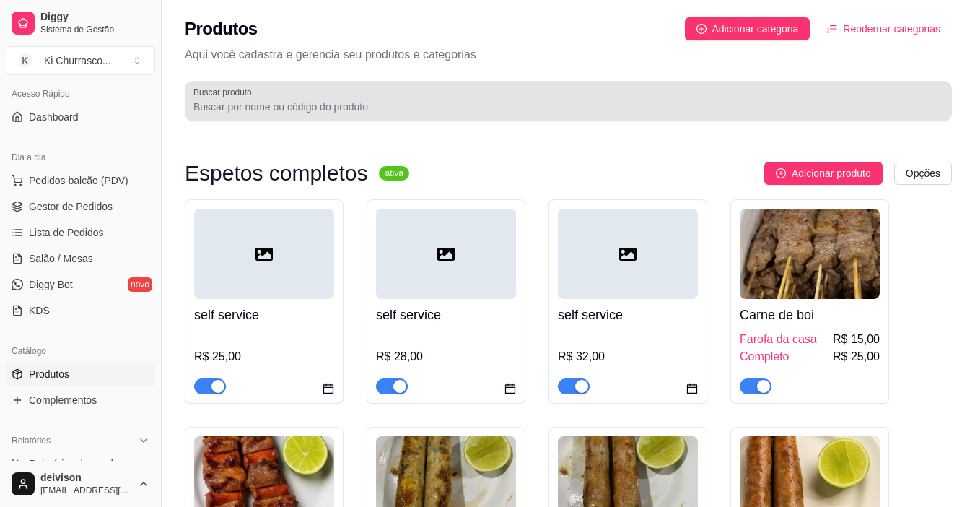
click at [269, 105] on input "Buscar produto" at bounding box center [569, 107] width 750 height 14
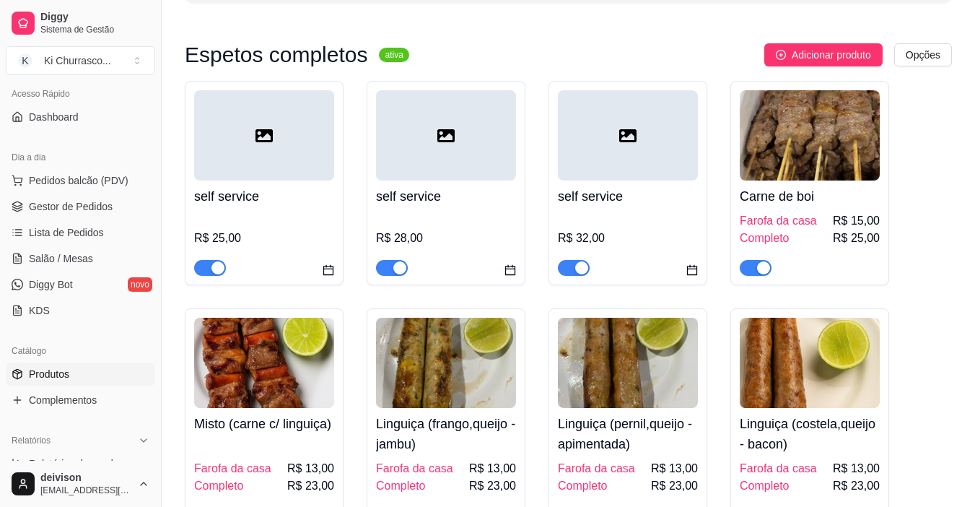
scroll to position [144, 0]
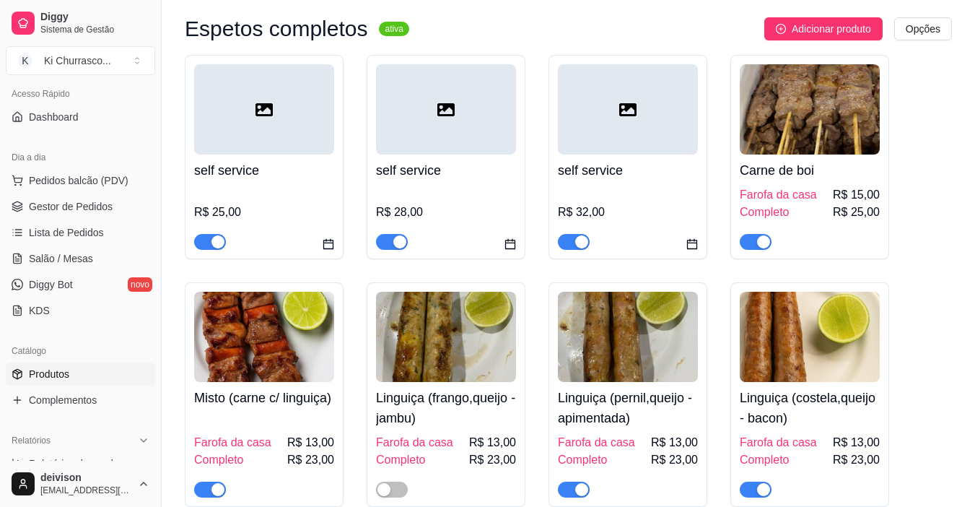
click at [578, 495] on div "button" at bounding box center [581, 489] width 13 height 13
click at [85, 206] on span "Gestor de Pedidos" at bounding box center [71, 206] width 84 height 14
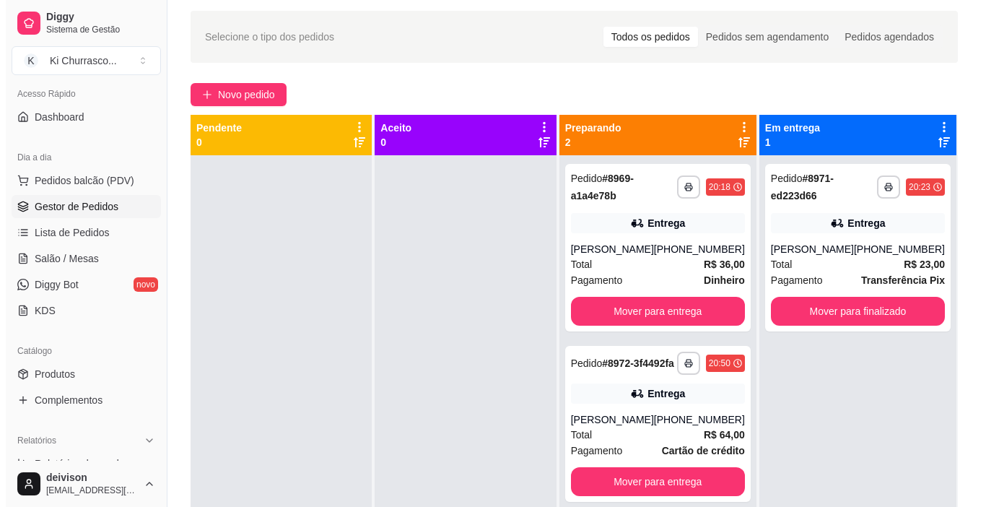
scroll to position [72, 0]
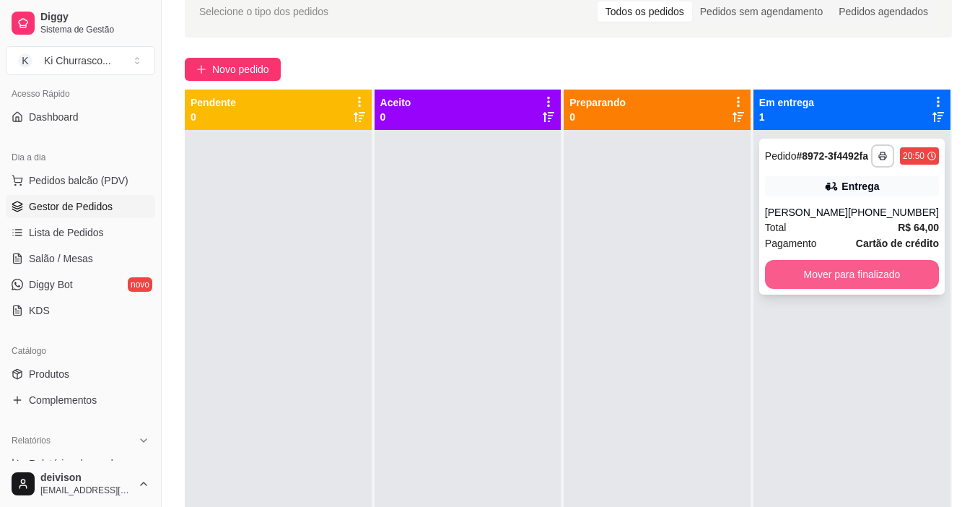
click at [821, 287] on button "Mover para finalizado" at bounding box center [852, 274] width 174 height 29
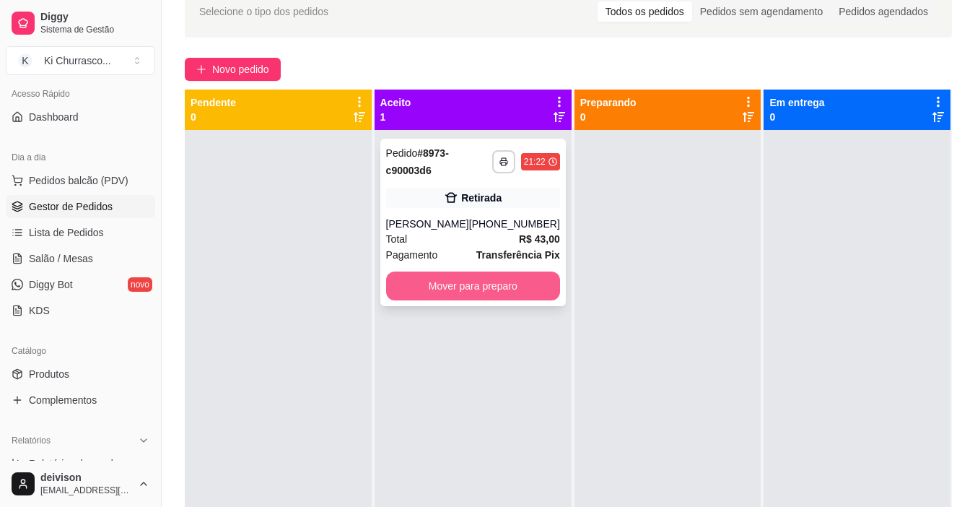
click at [455, 286] on button "Mover para preparo" at bounding box center [473, 285] width 174 height 29
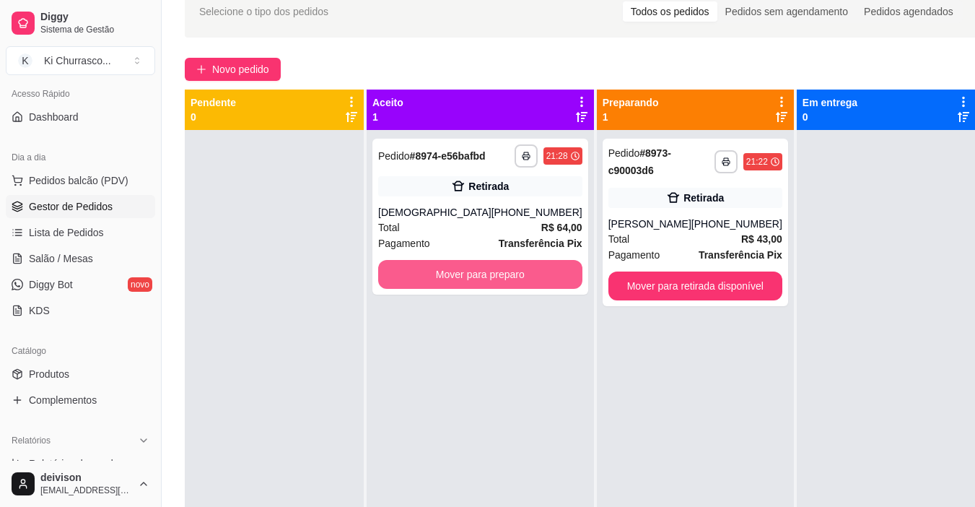
click at [456, 286] on button "Mover para preparo" at bounding box center [480, 274] width 204 height 29
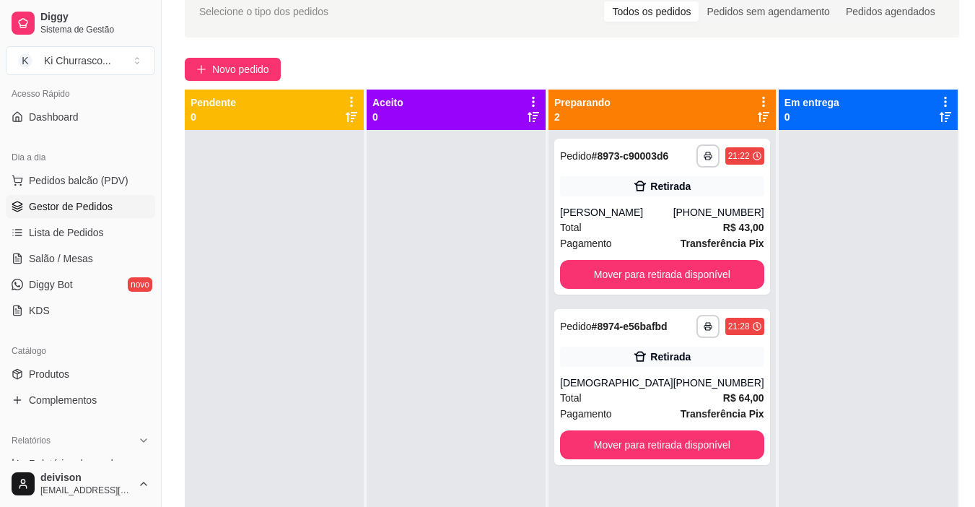
click at [456, 286] on div at bounding box center [456, 383] width 179 height 507
click at [698, 420] on strong "Transferência Pix" at bounding box center [723, 414] width 84 height 12
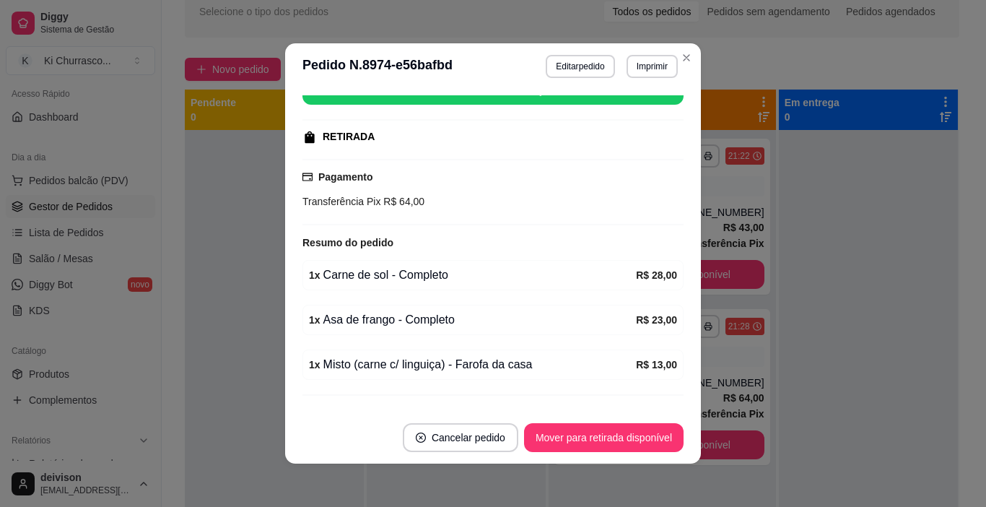
scroll to position [227, 0]
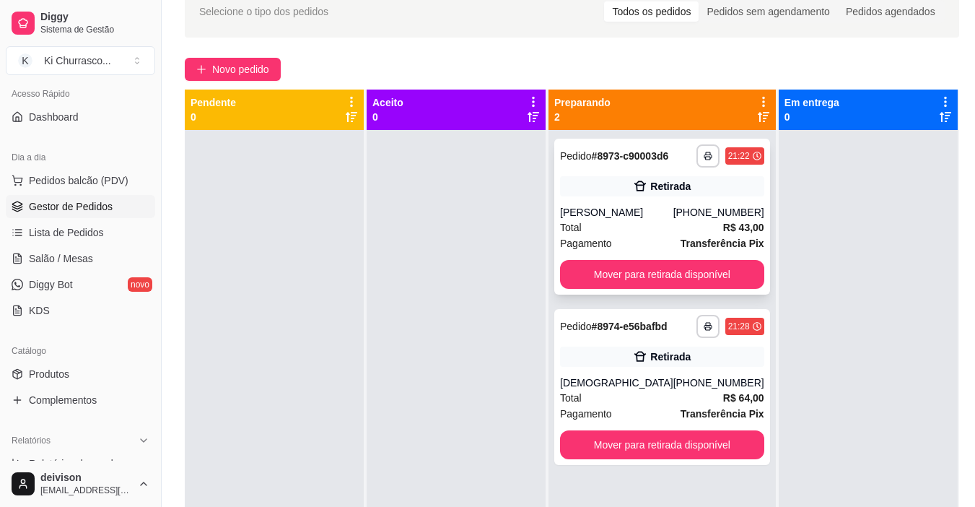
click at [610, 235] on div "Total R$ 43,00" at bounding box center [662, 228] width 204 height 16
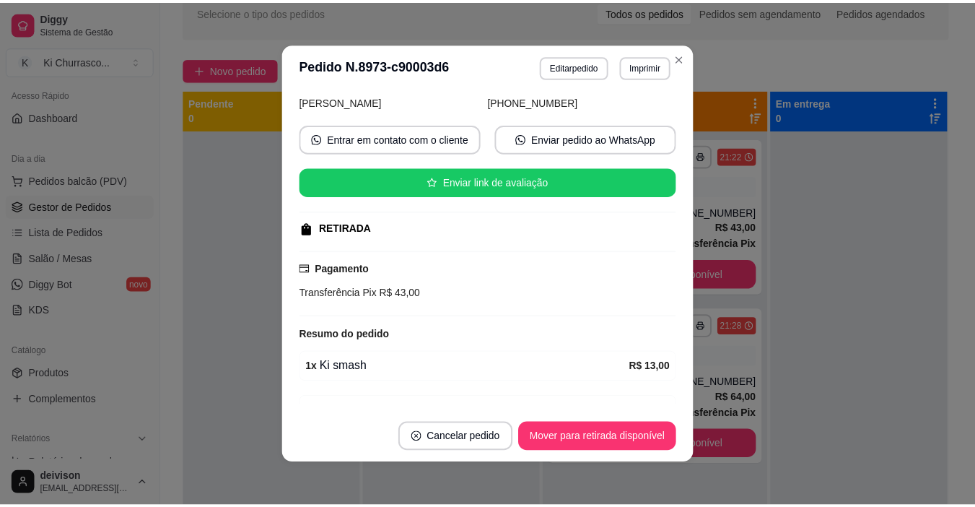
scroll to position [0, 0]
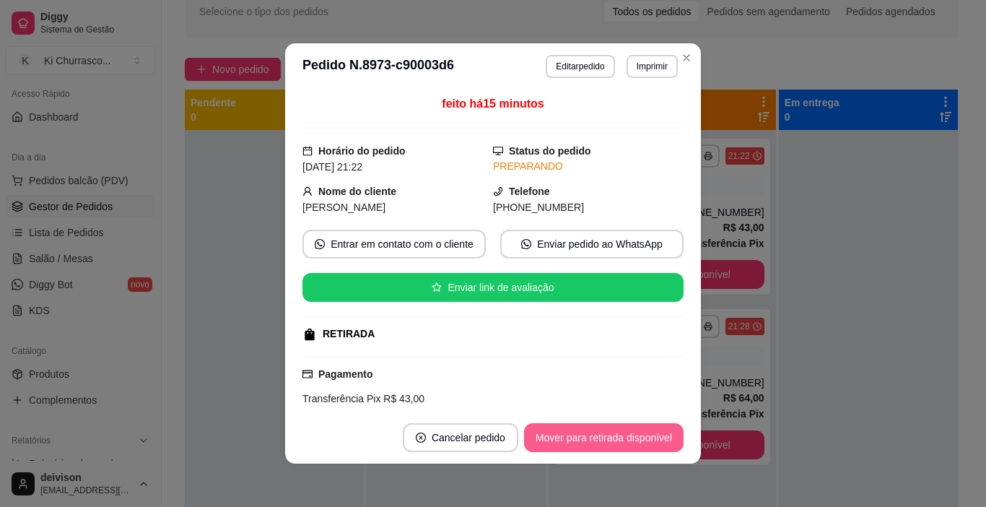
click at [604, 438] on button "Mover para retirada disponível" at bounding box center [604, 437] width 160 height 29
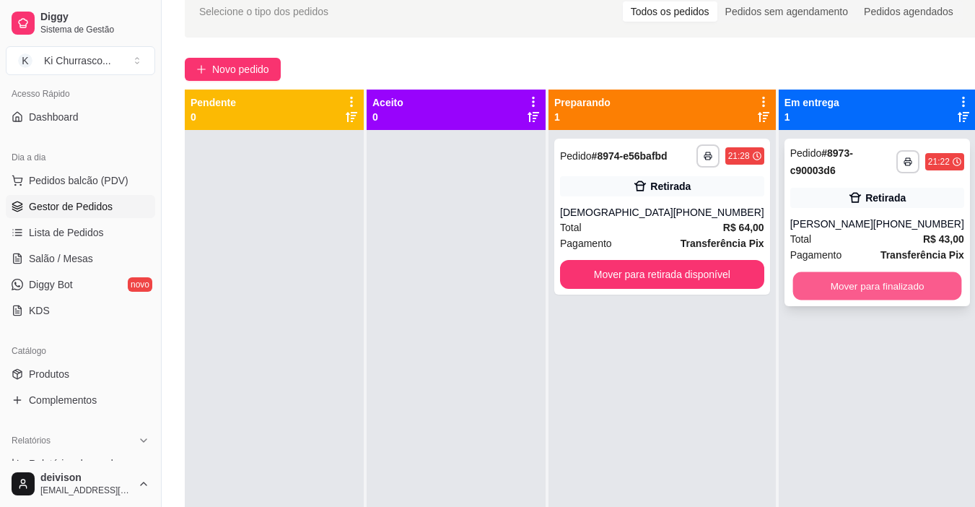
click at [814, 278] on button "Mover para finalizado" at bounding box center [877, 286] width 169 height 28
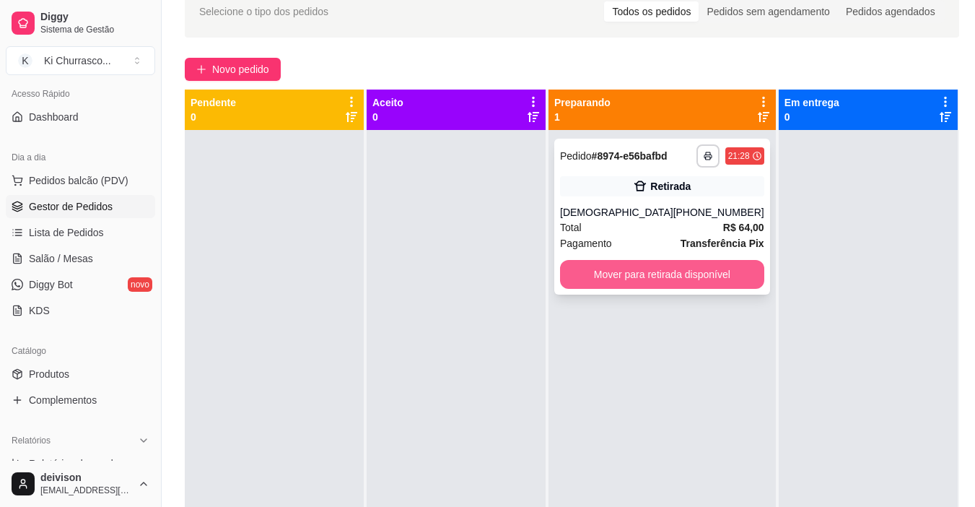
click at [721, 283] on button "Mover para retirada disponível" at bounding box center [662, 274] width 204 height 29
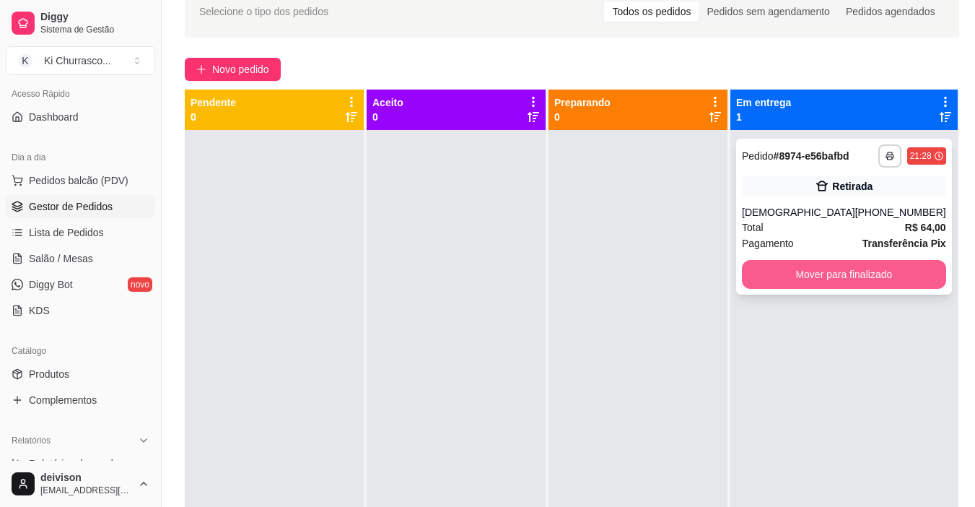
click at [827, 284] on button "Mover para finalizado" at bounding box center [844, 274] width 204 height 29
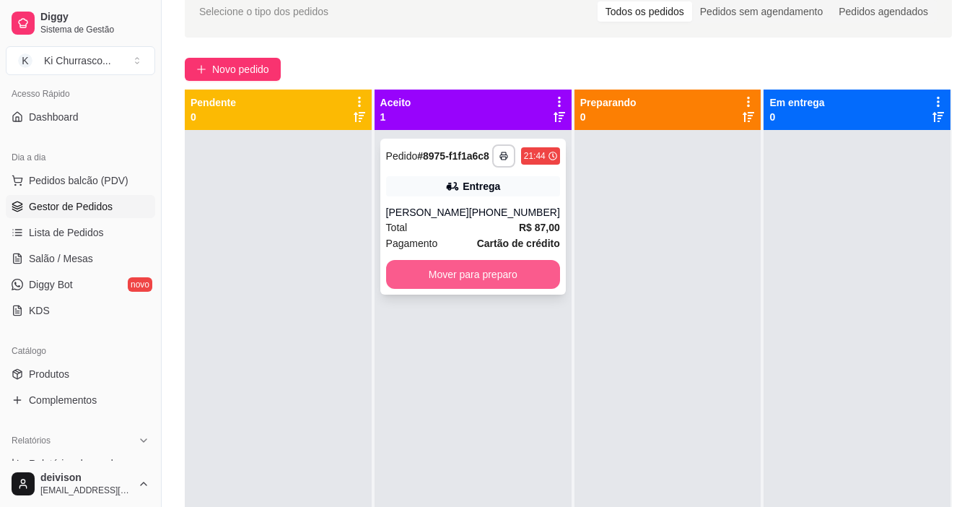
click at [412, 289] on button "Mover para preparo" at bounding box center [473, 274] width 174 height 29
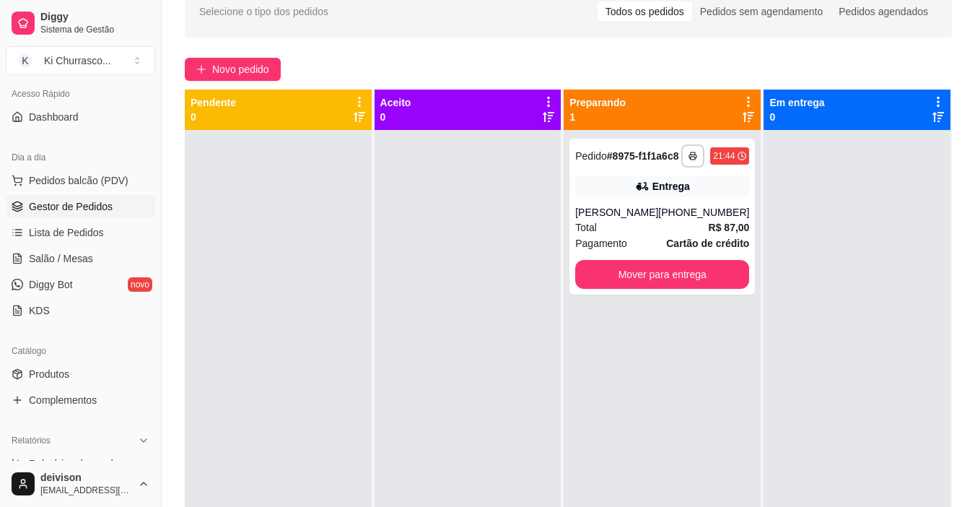
click at [376, 311] on div at bounding box center [468, 383] width 187 height 507
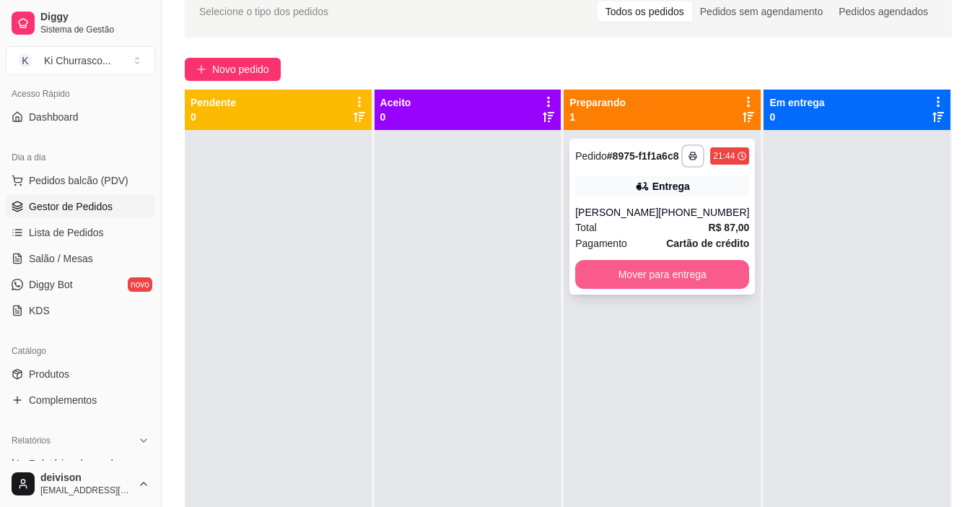
click at [710, 289] on button "Mover para entrega" at bounding box center [662, 274] width 174 height 29
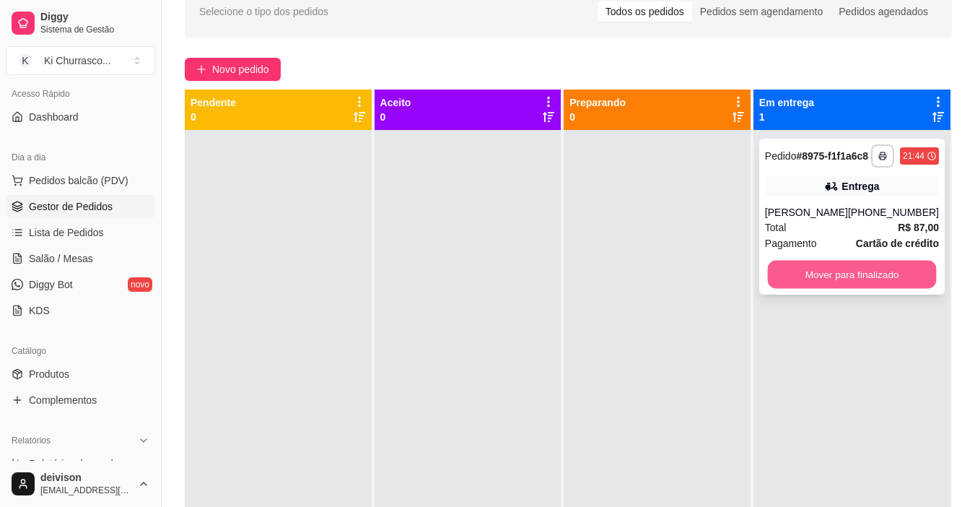
click at [794, 289] on button "Mover para finalizado" at bounding box center [852, 275] width 169 height 28
